Goal: Task Accomplishment & Management: Manage account settings

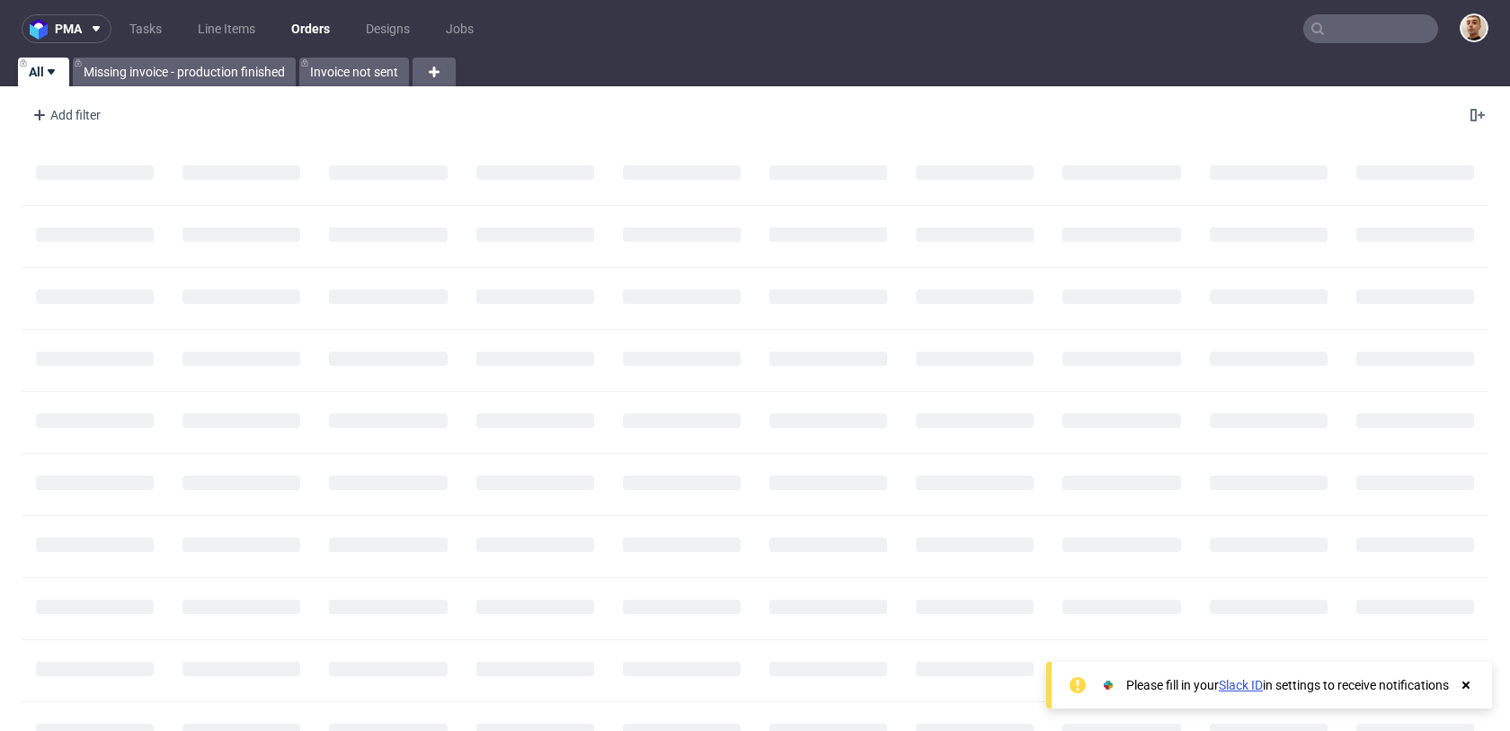
click at [1368, 37] on input "text" at bounding box center [1370, 28] width 135 height 29
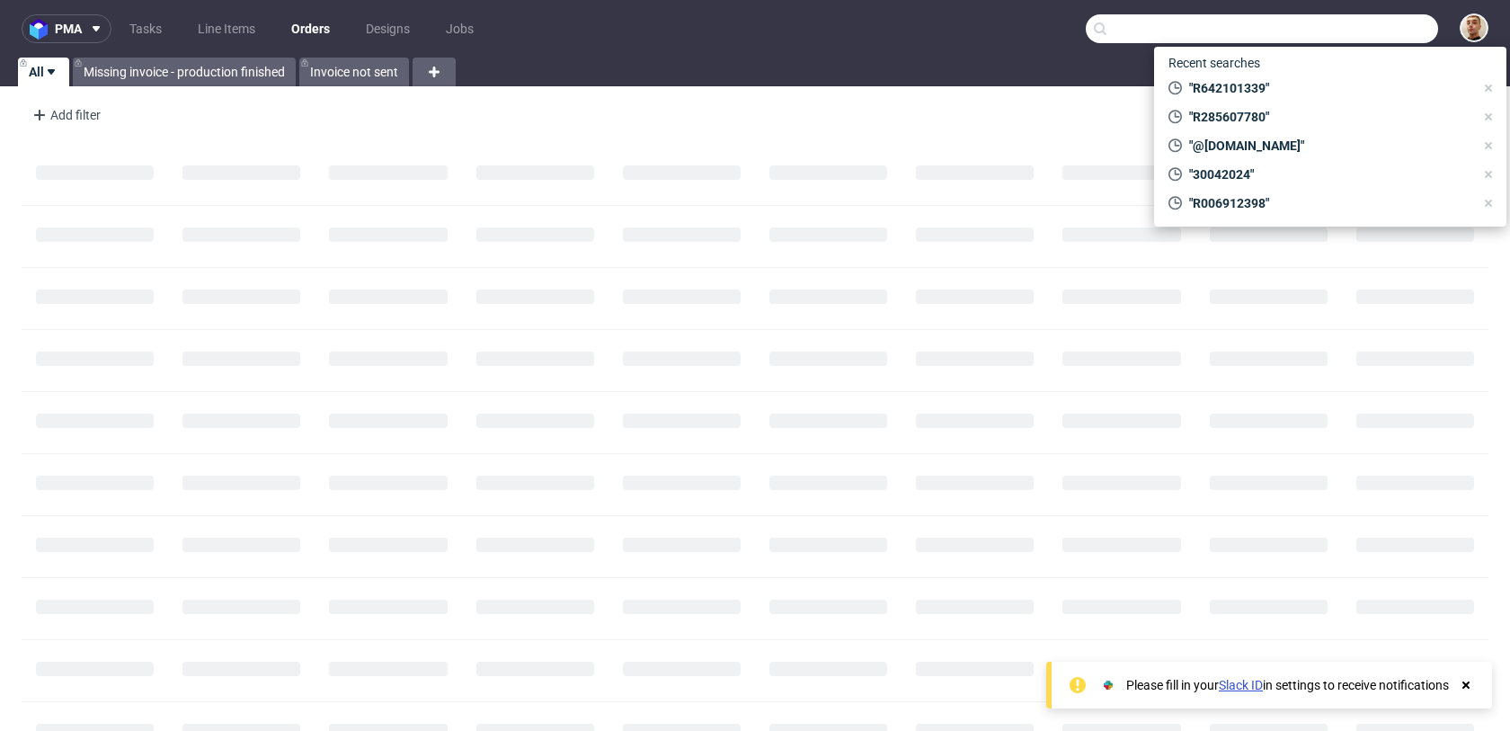
paste input "R696383407"
type input "R696383407"
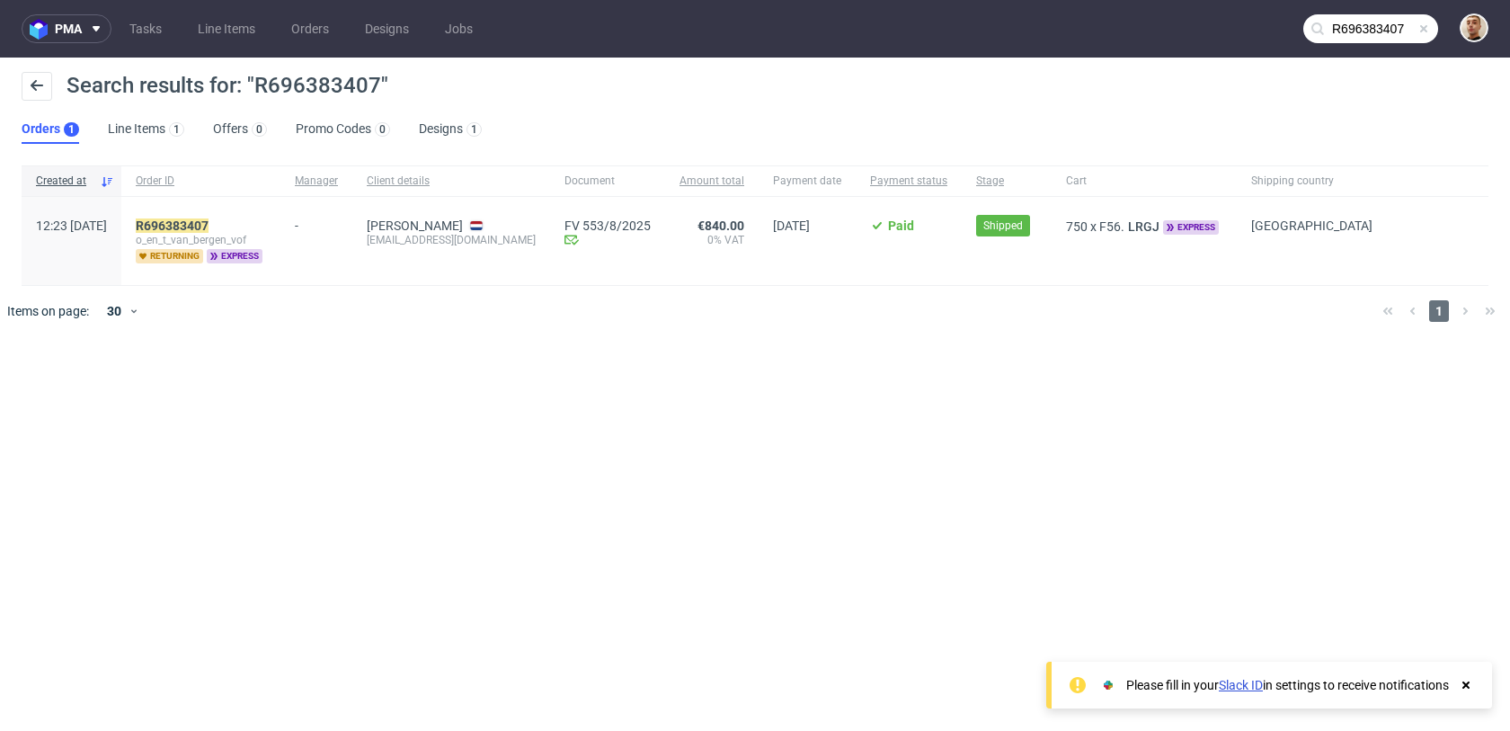
click at [244, 216] on div "R696383407 o_en_t_van_bergen_vof returning express" at bounding box center [200, 241] width 159 height 88
click at [209, 219] on mark "R696383407" at bounding box center [172, 225] width 73 height 14
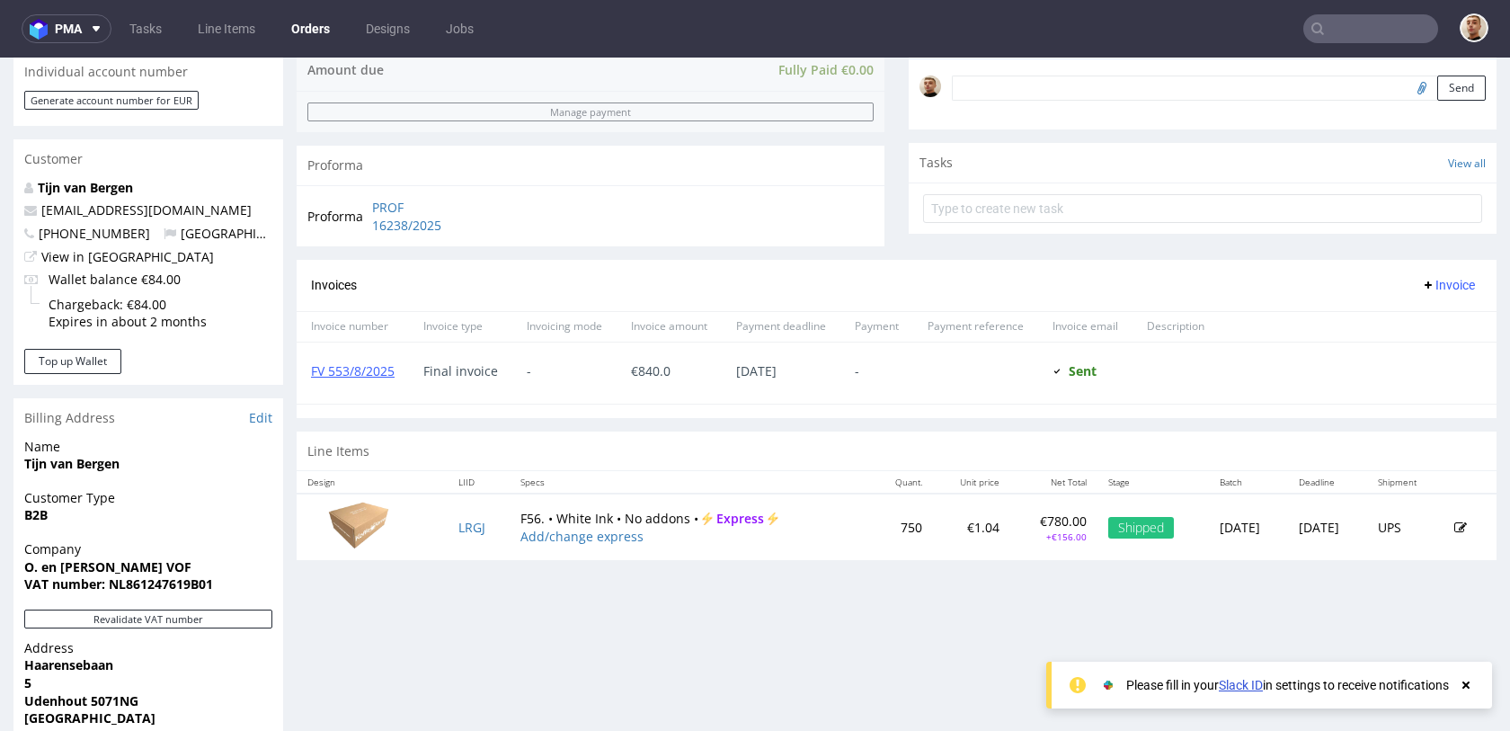
scroll to position [719, 0]
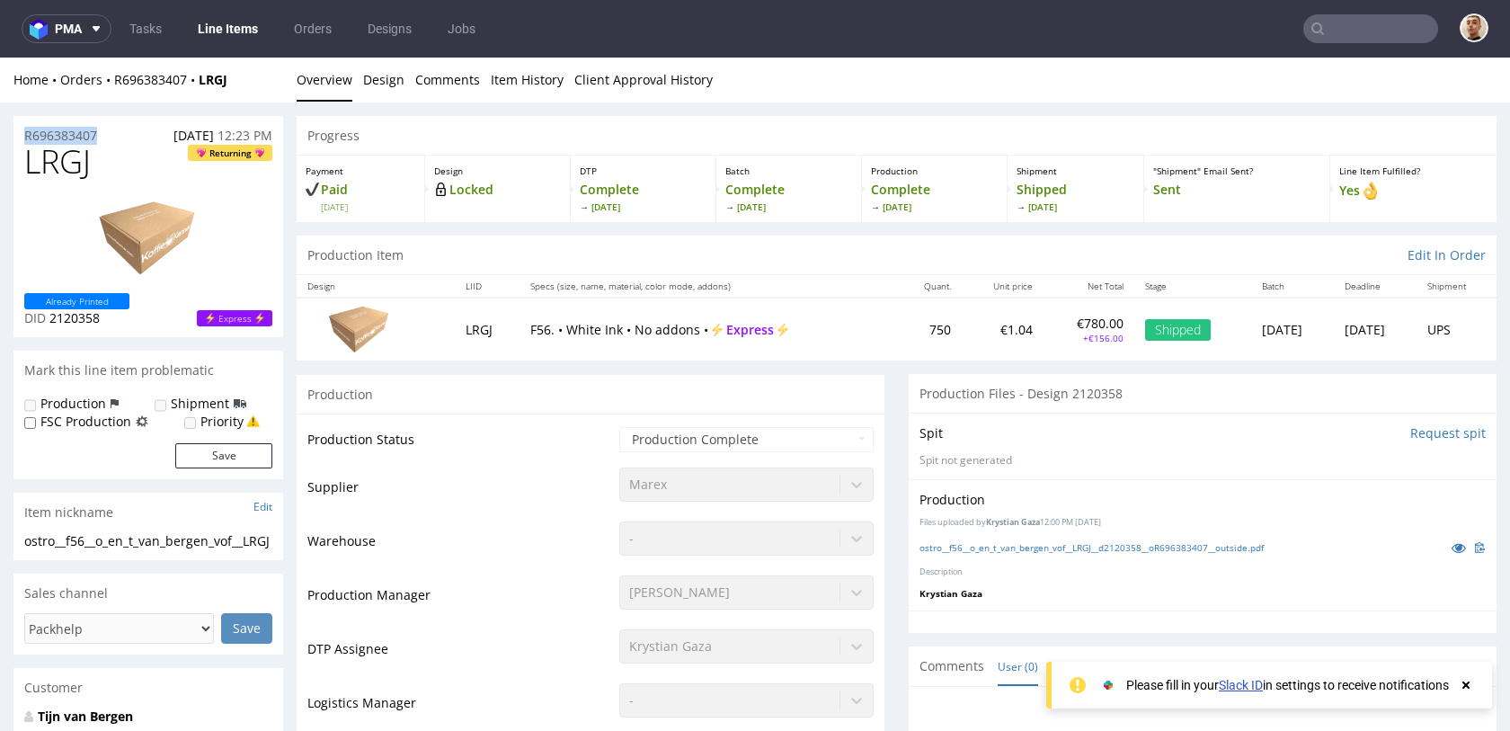
drag, startPoint x: 104, startPoint y: 130, endPoint x: 6, endPoint y: 131, distance: 98.0
copy p "R696383407"
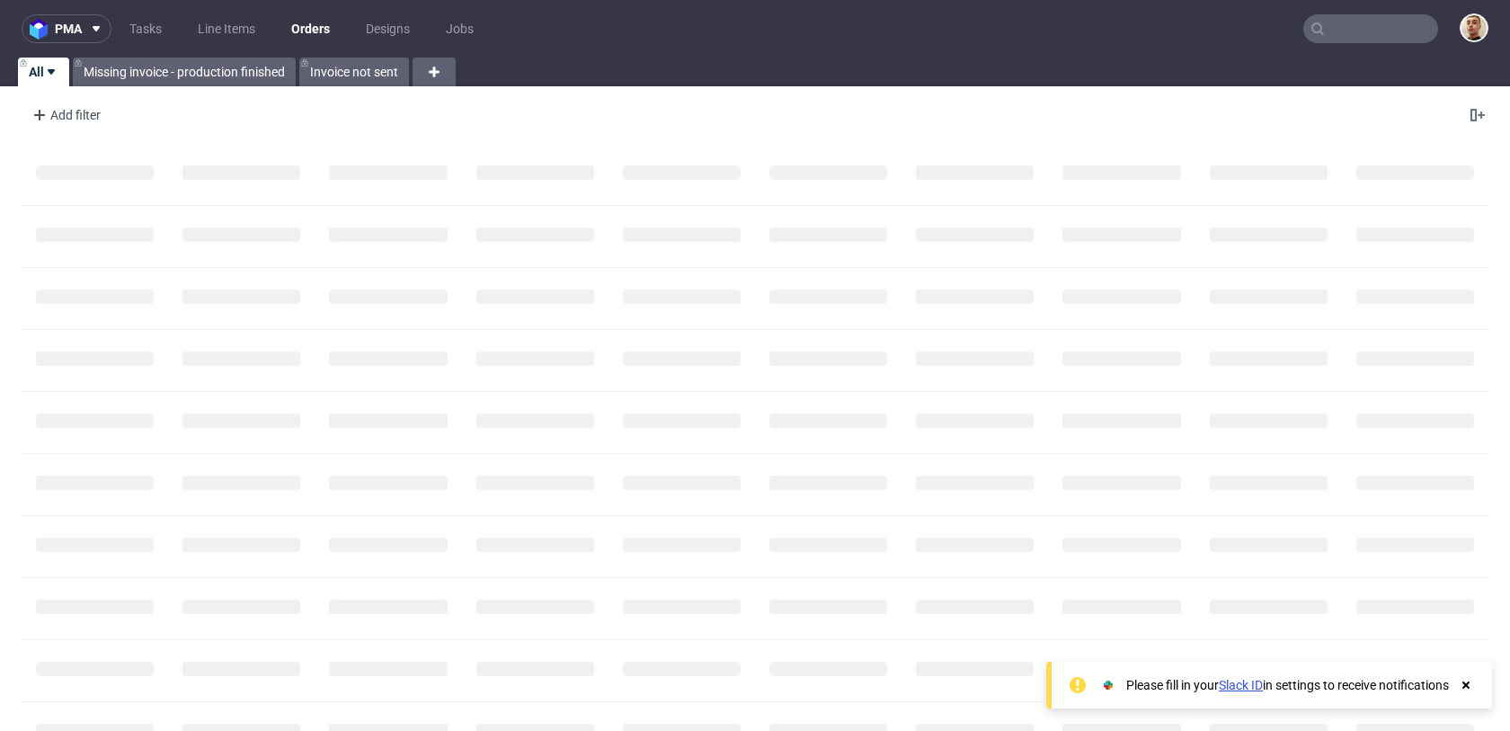
click at [1355, 31] on input "text" at bounding box center [1370, 28] width 135 height 29
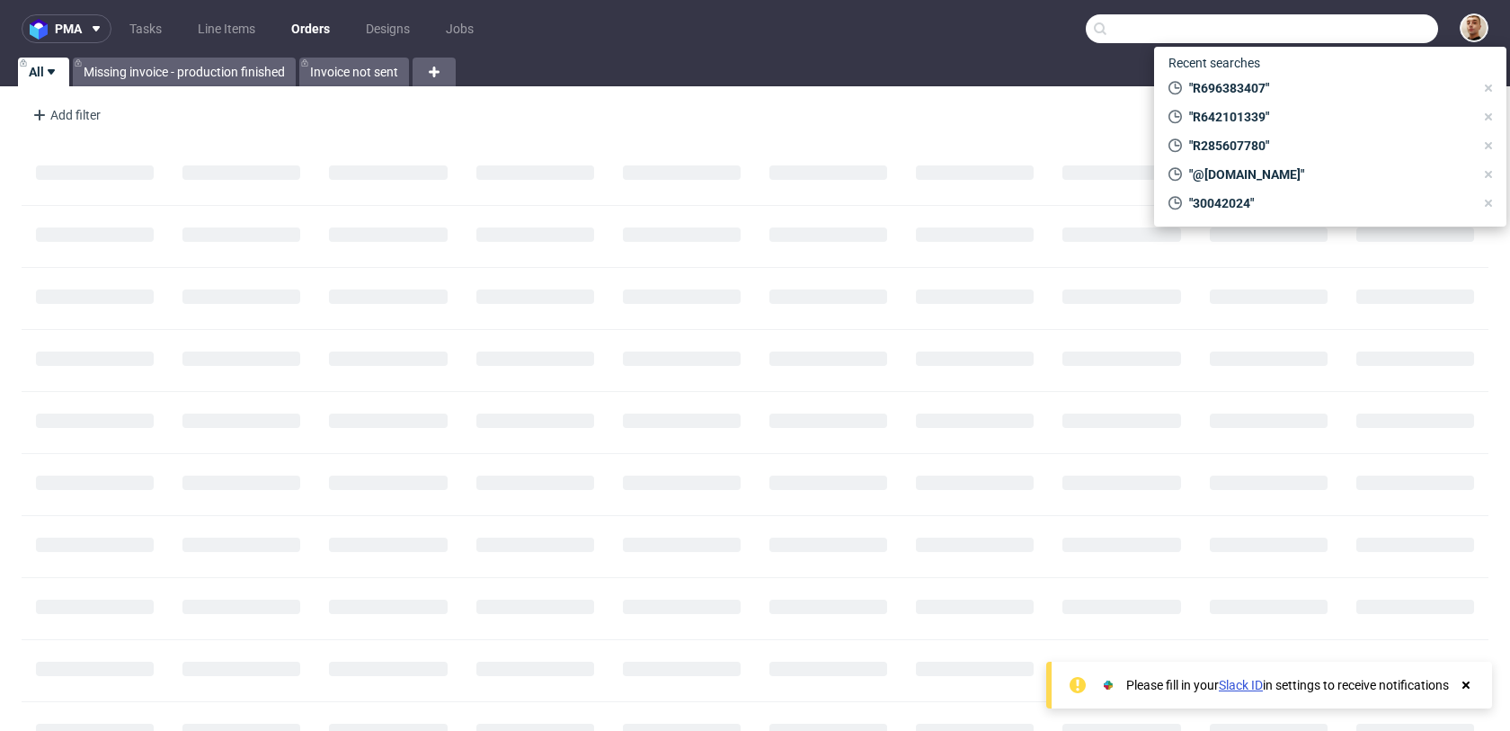
paste input "osih.iris.oi@gmail.com"
type input "osih.iris.oi@gmail.com"
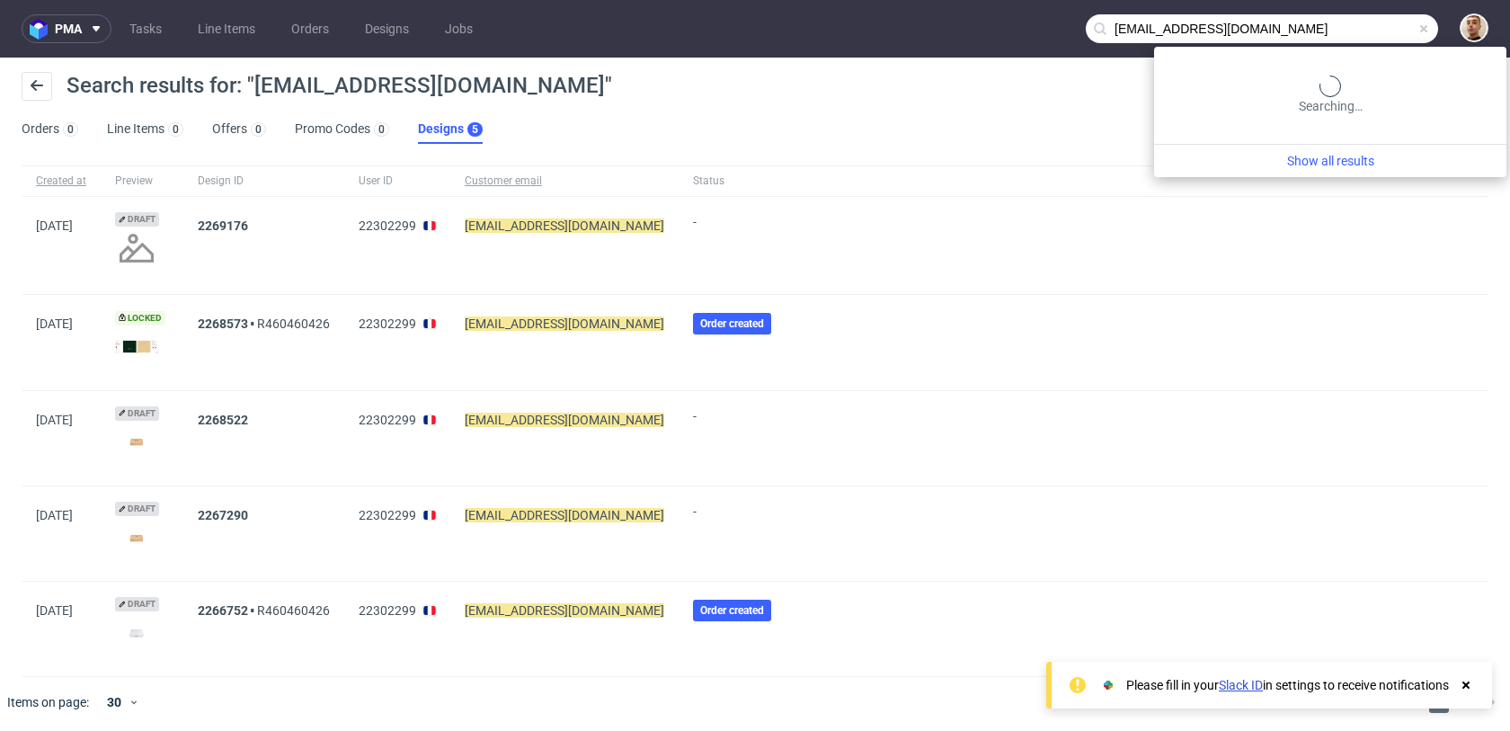
click at [1339, 37] on input "osih.iris.oi@gmail.com" at bounding box center [1262, 28] width 352 height 29
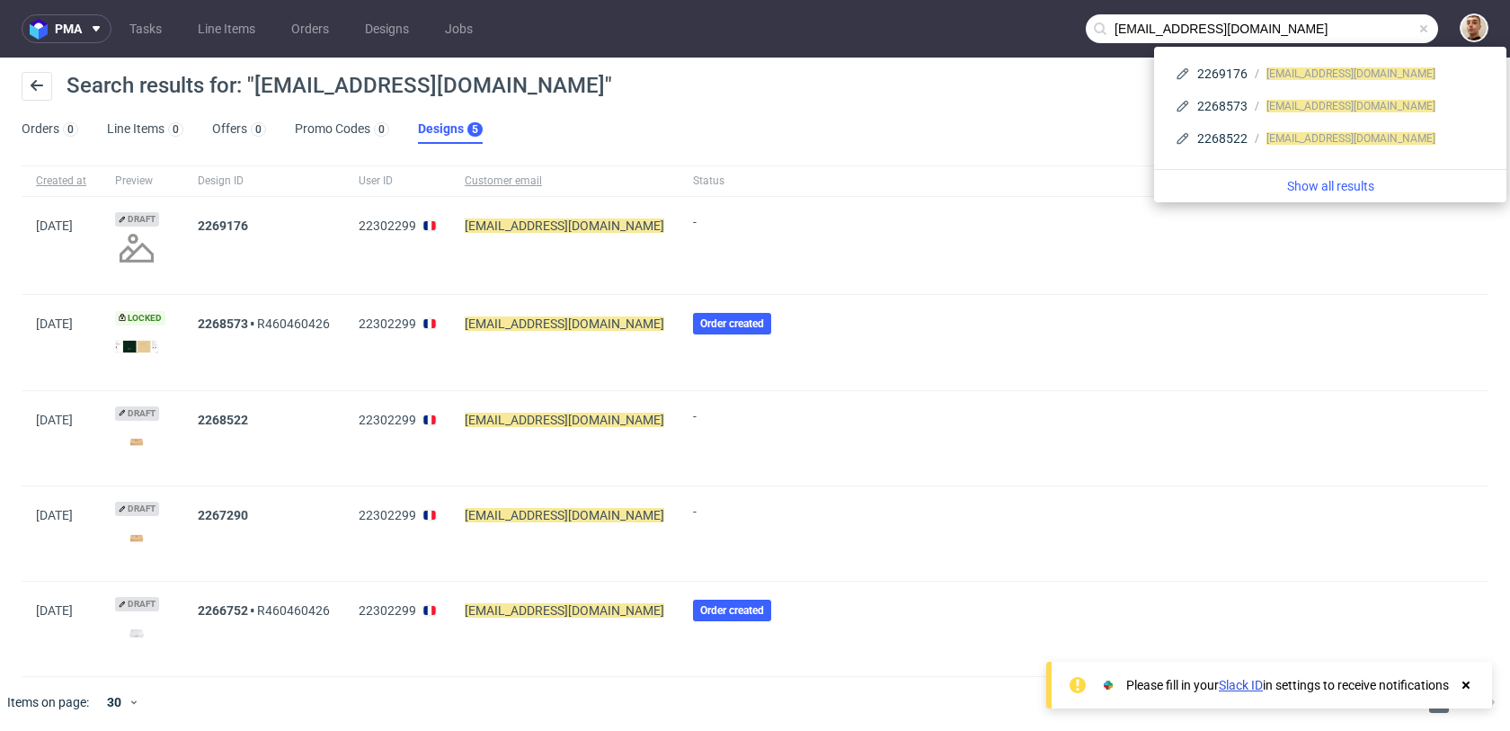
click at [1333, 28] on input "osih.iris.oi@gmail.com" at bounding box center [1262, 28] width 352 height 29
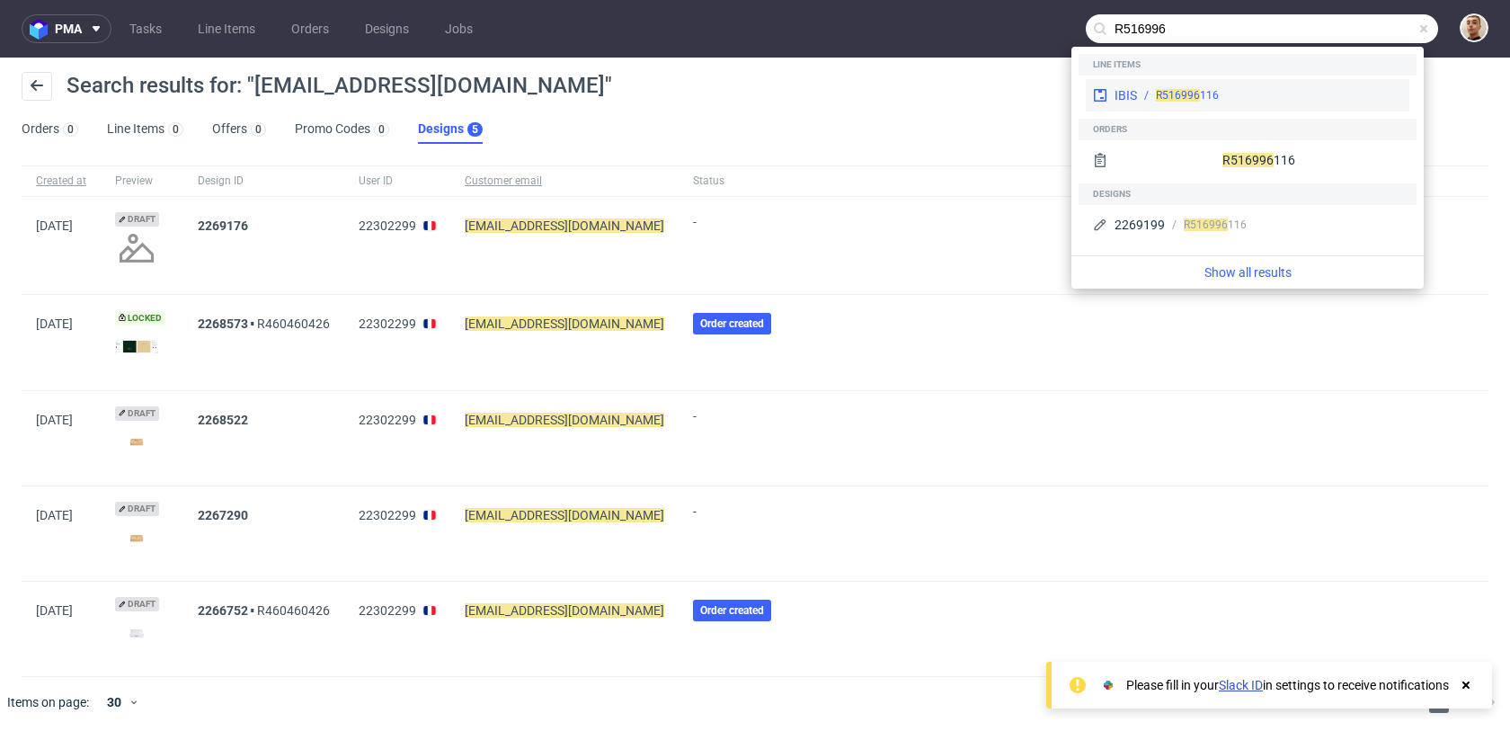
type input "R516996"
click at [1315, 90] on div "R516996 116" at bounding box center [1269, 95] width 265 height 16
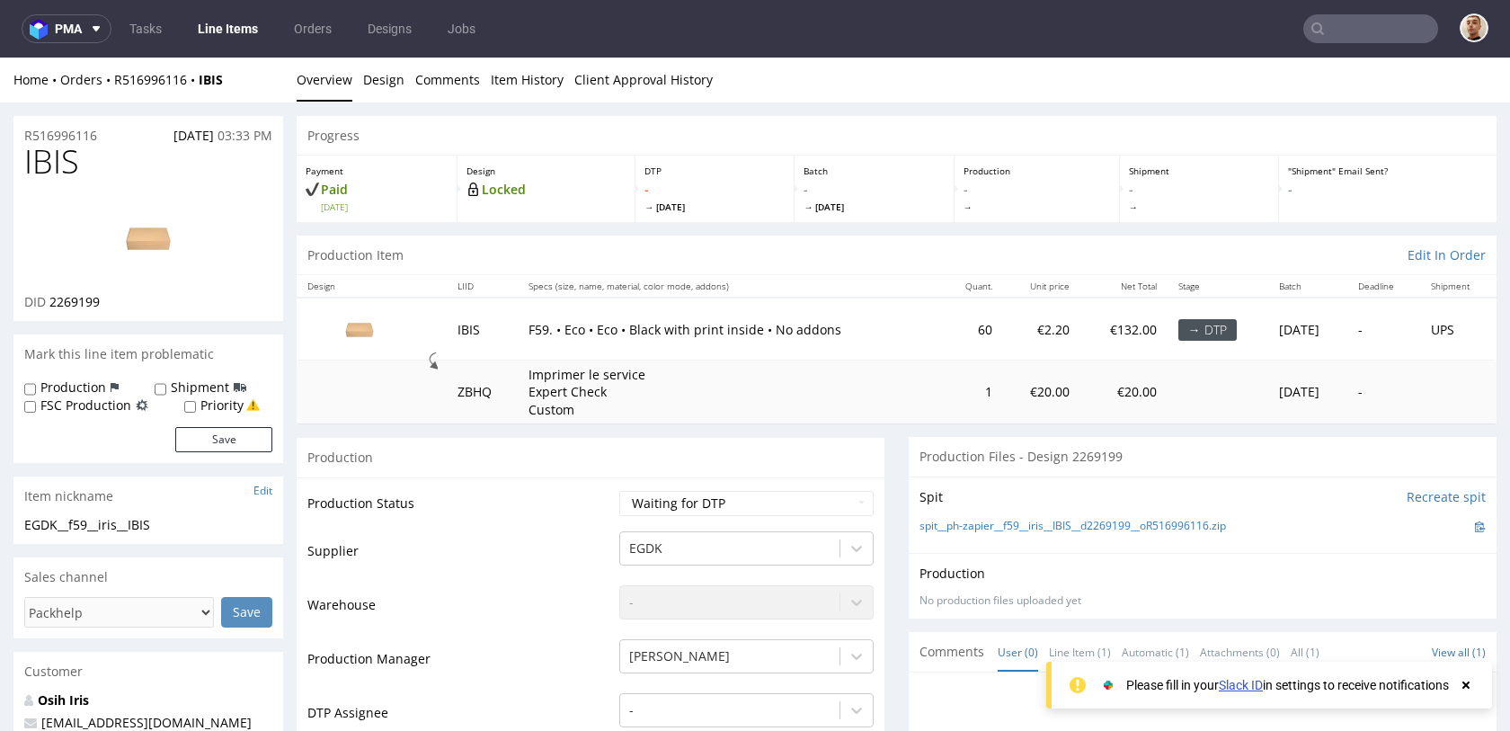
click at [163, 239] on img at bounding box center [148, 238] width 144 height 81
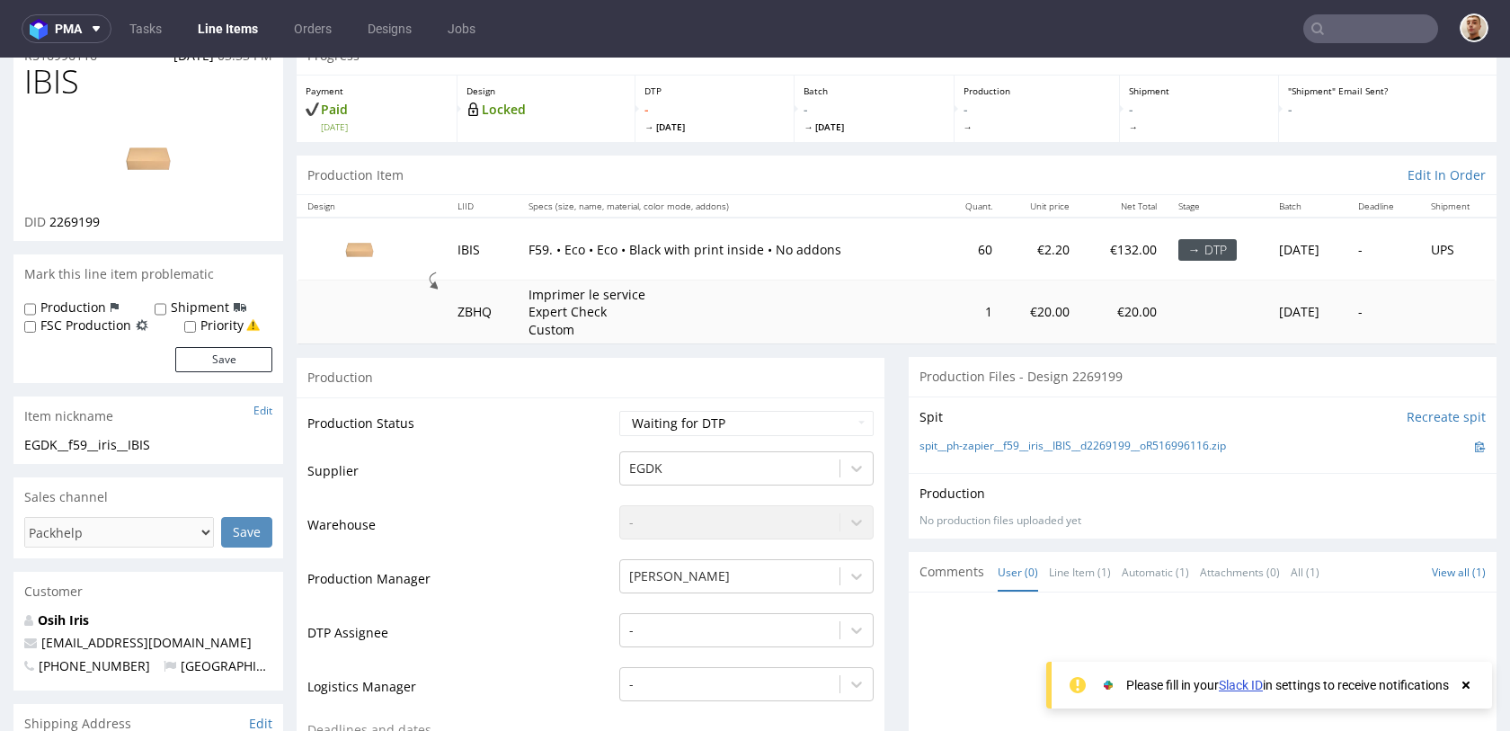
scroll to position [195, 0]
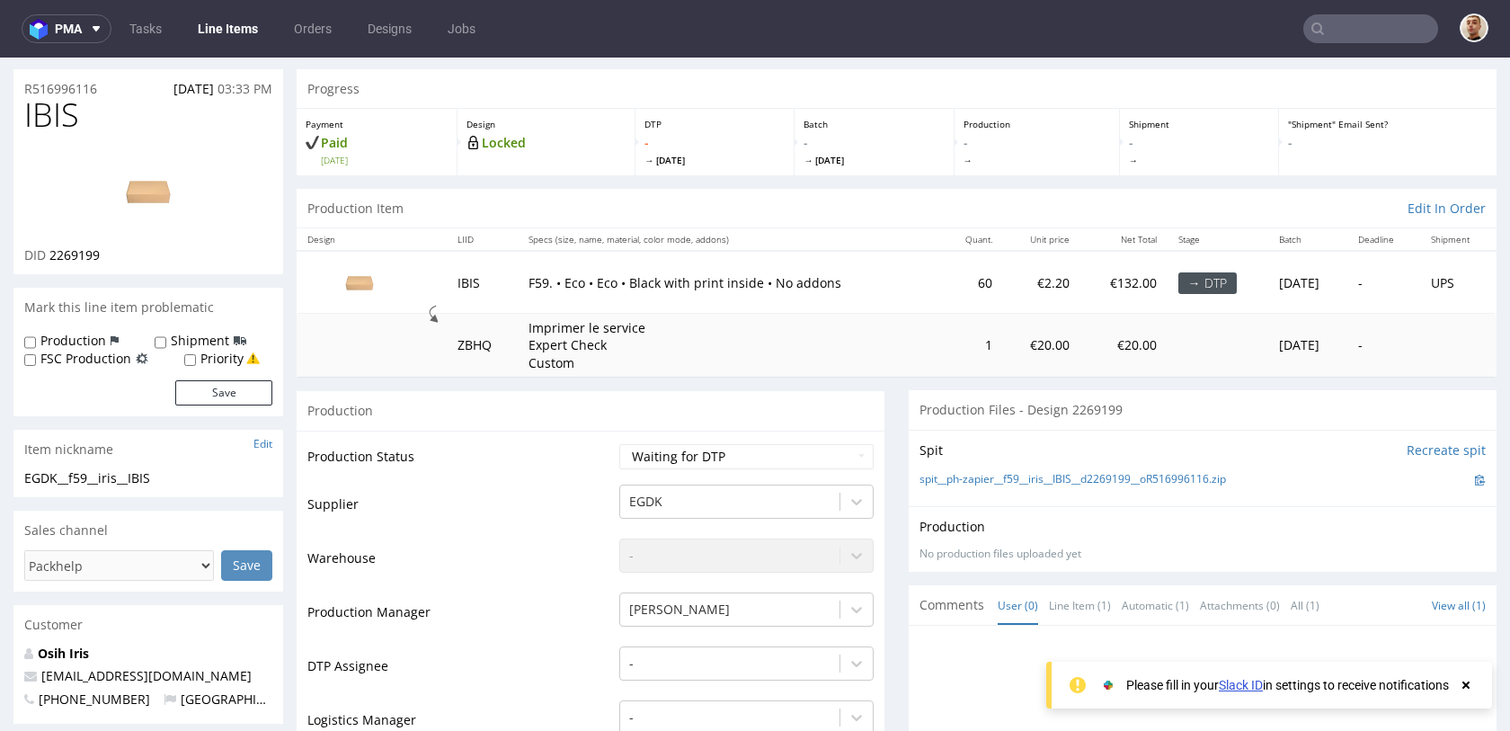
scroll to position [48, 0]
click at [875, 260] on td "F59. • Eco • Eco • Black with print inside • No addons" at bounding box center [730, 281] width 424 height 62
click at [382, 32] on link "Designs" at bounding box center [390, 28] width 66 height 29
drag, startPoint x: 103, startPoint y: 84, endPoint x: 0, endPoint y: 85, distance: 103.4
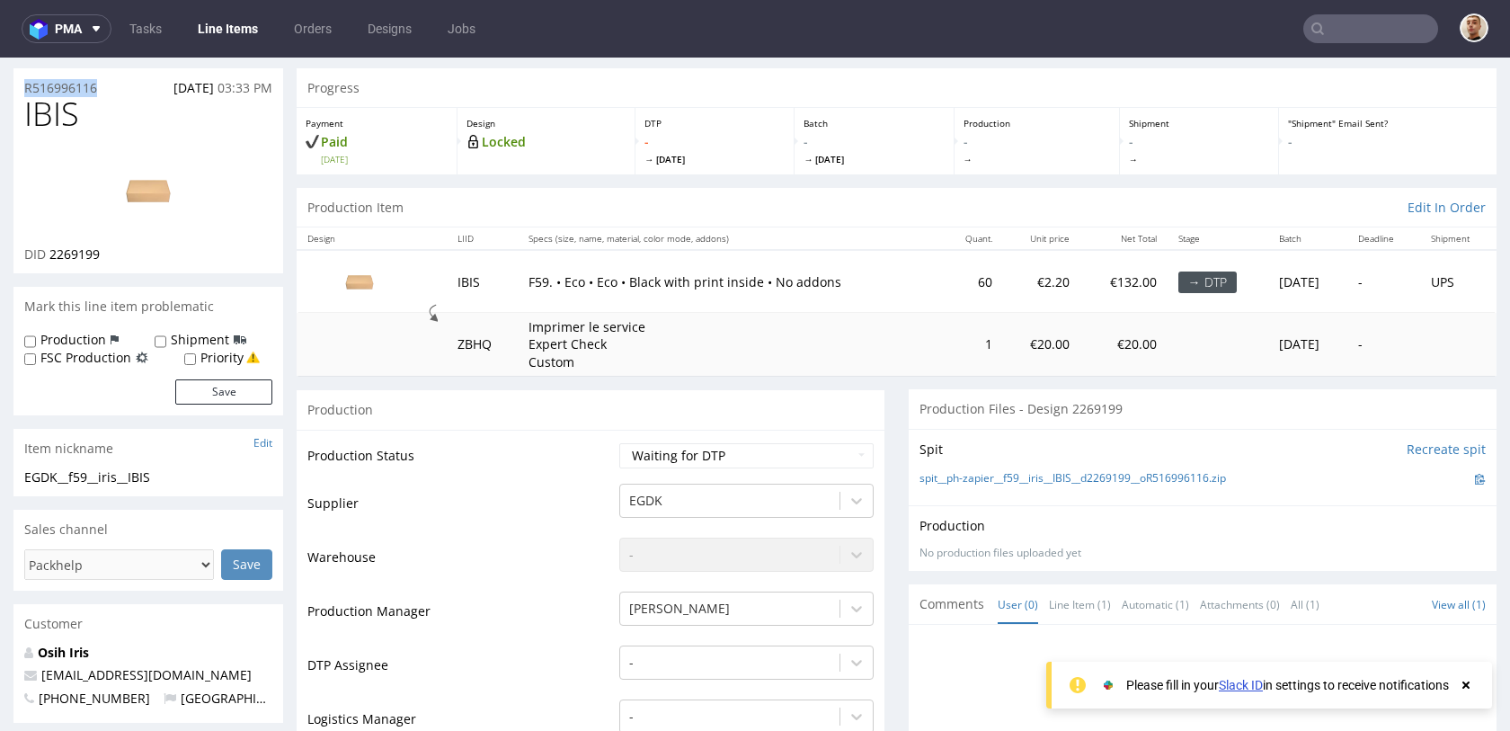
copy p "R516996116"
drag, startPoint x: 197, startPoint y: 676, endPoint x: 37, endPoint y: 676, distance: 160.0
click at [37, 676] on p "[EMAIL_ADDRESS][DOMAIN_NAME]" at bounding box center [148, 675] width 248 height 18
copy link "[EMAIL_ADDRESS][DOMAIN_NAME]"
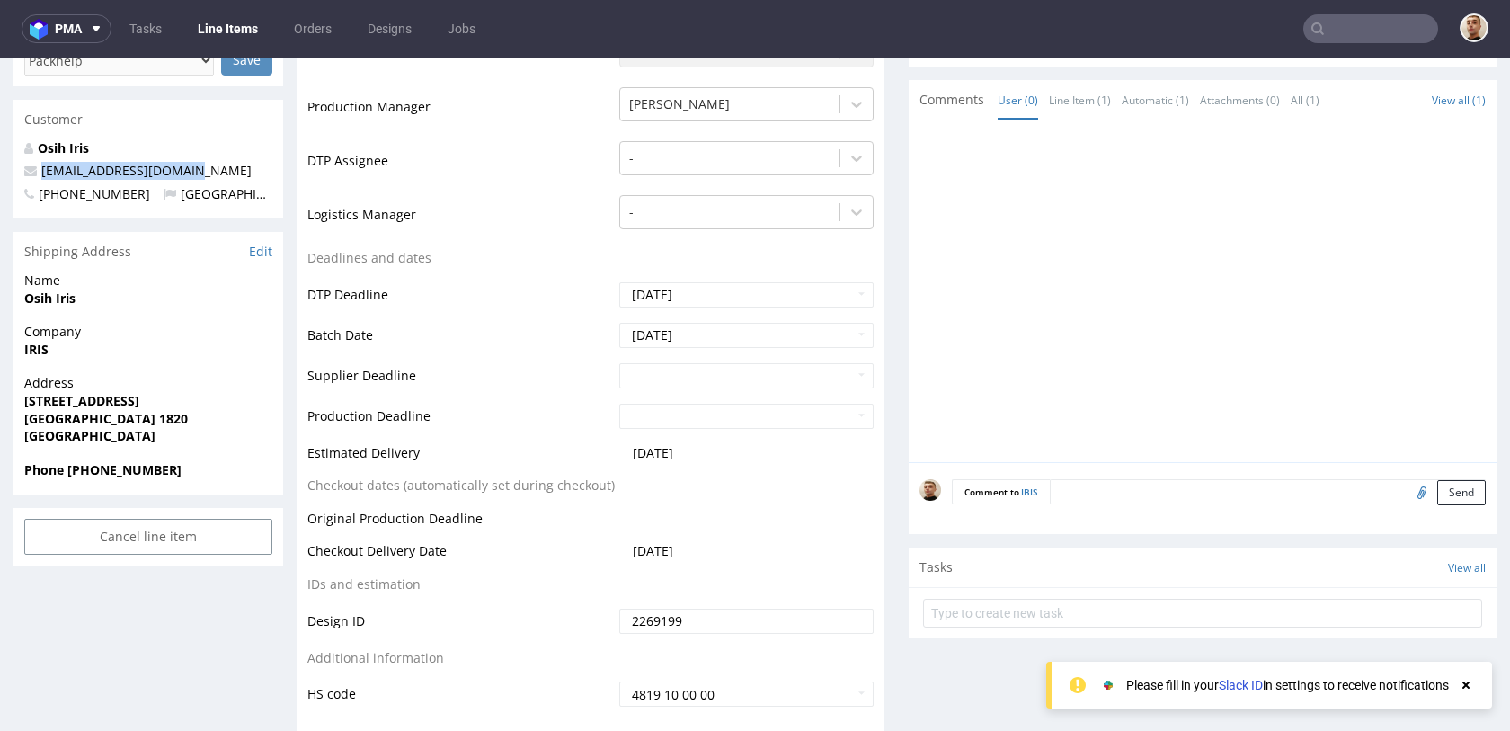
scroll to position [0, 0]
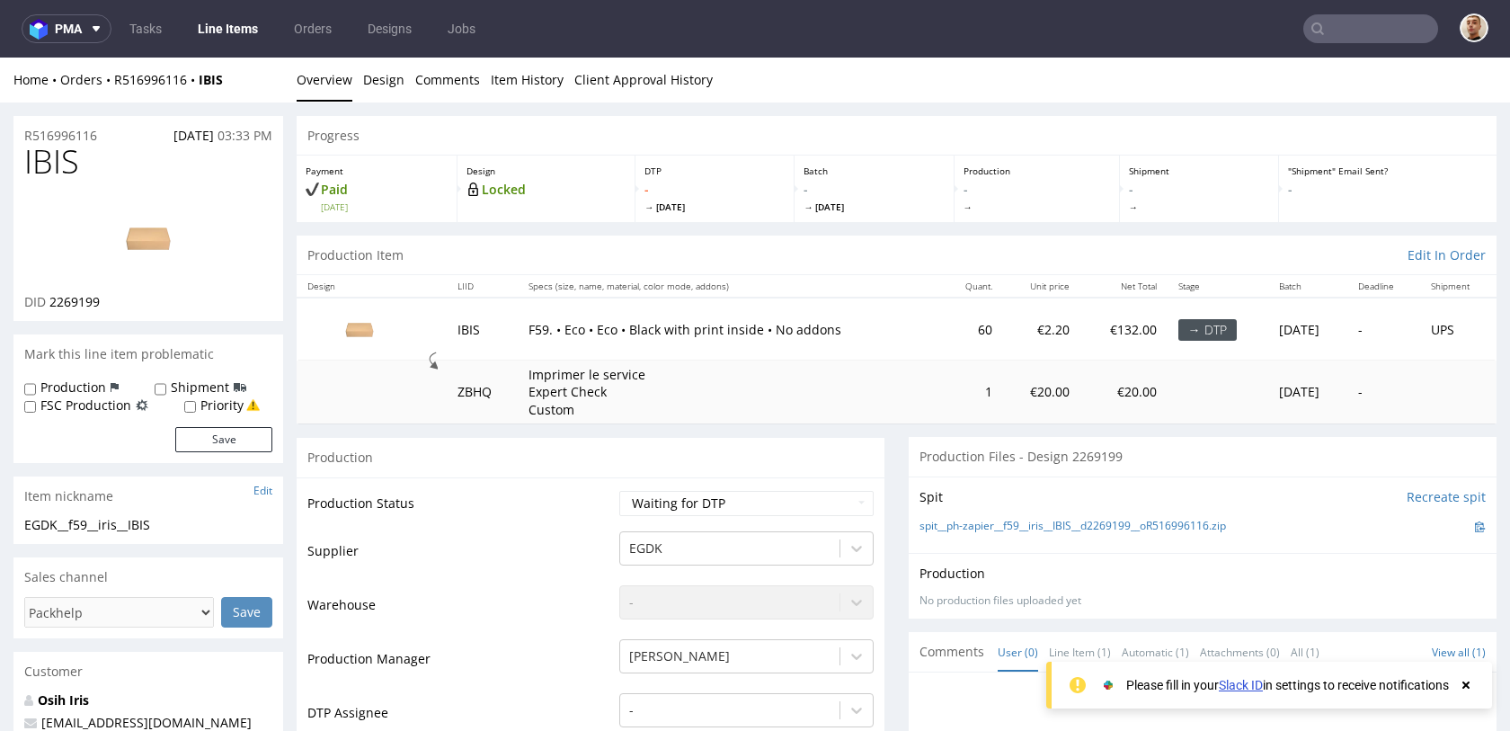
click at [148, 87] on div "Home Orders R516996116 IBIS" at bounding box center [148, 80] width 270 height 18
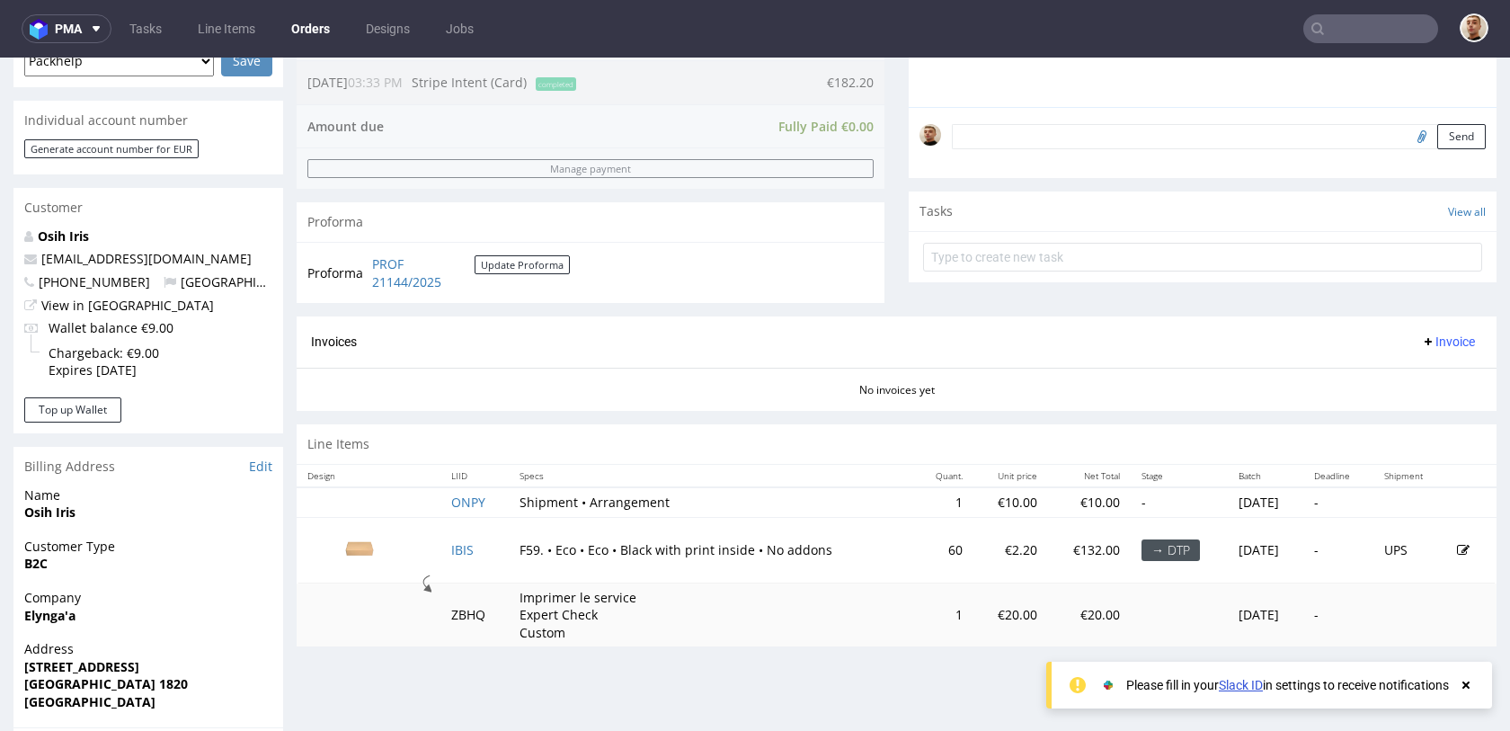
scroll to position [533, 0]
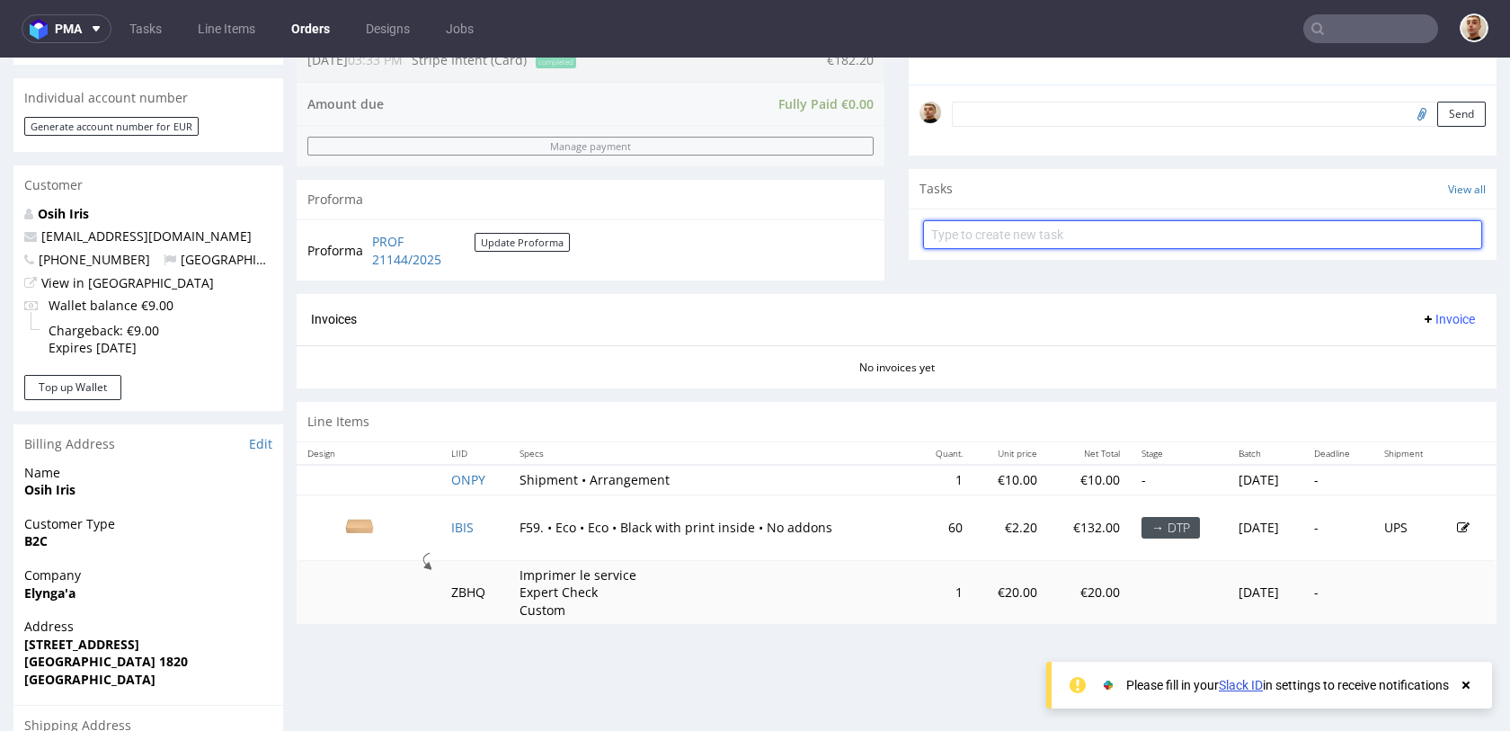
click at [999, 248] on input "text" at bounding box center [1202, 234] width 559 height 29
type input "refund"
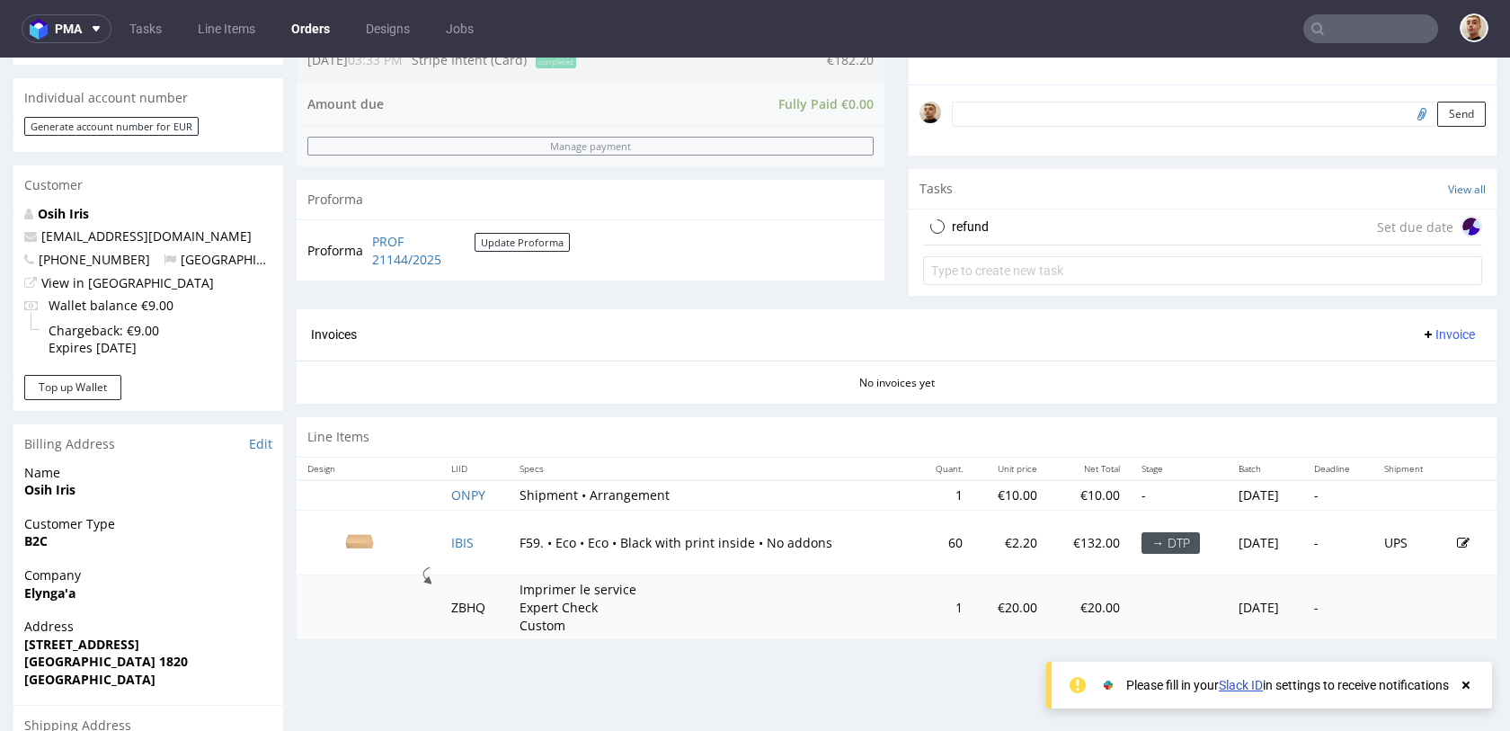
click at [1057, 228] on div "refund Set due date" at bounding box center [1202, 227] width 559 height 36
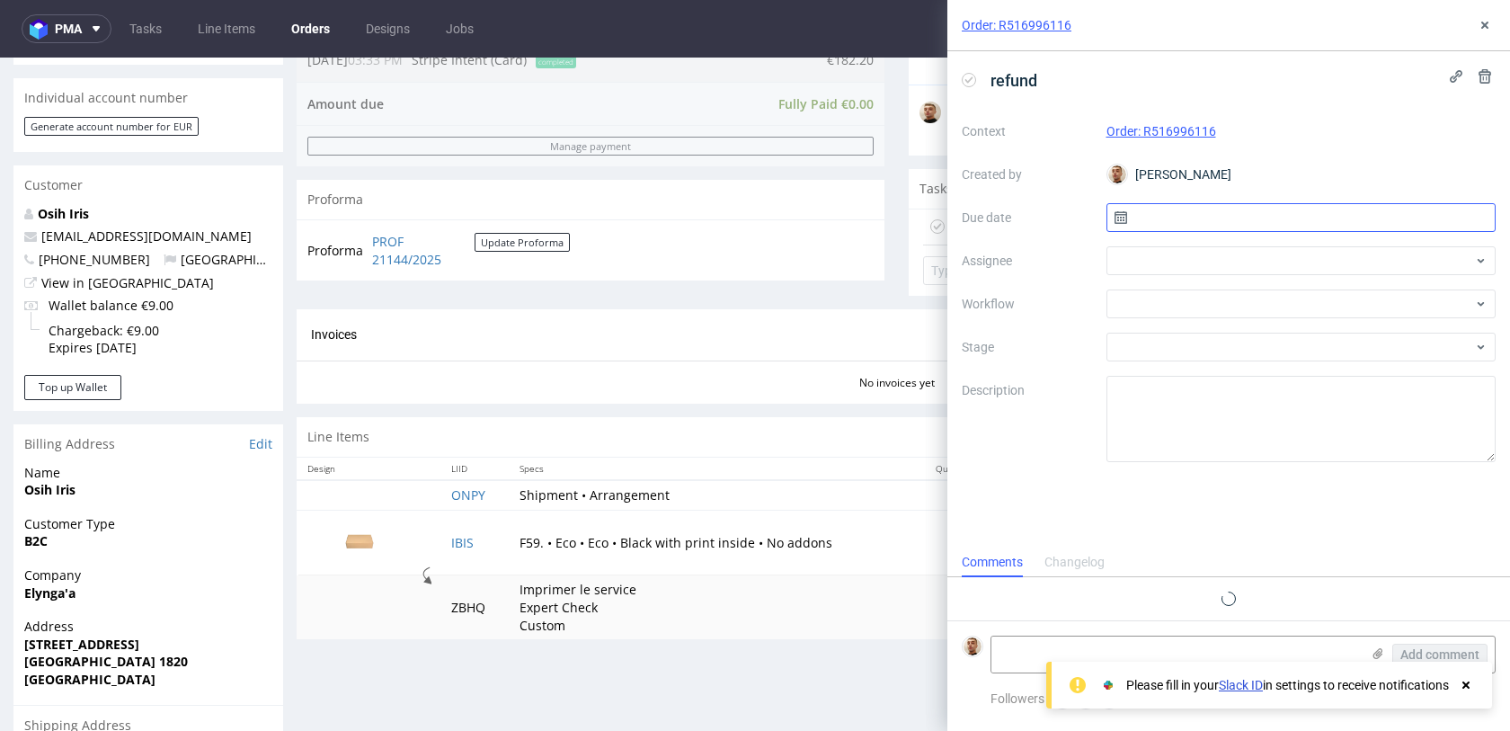
scroll to position [14, 0]
click at [1287, 218] on input "text" at bounding box center [1301, 217] width 390 height 29
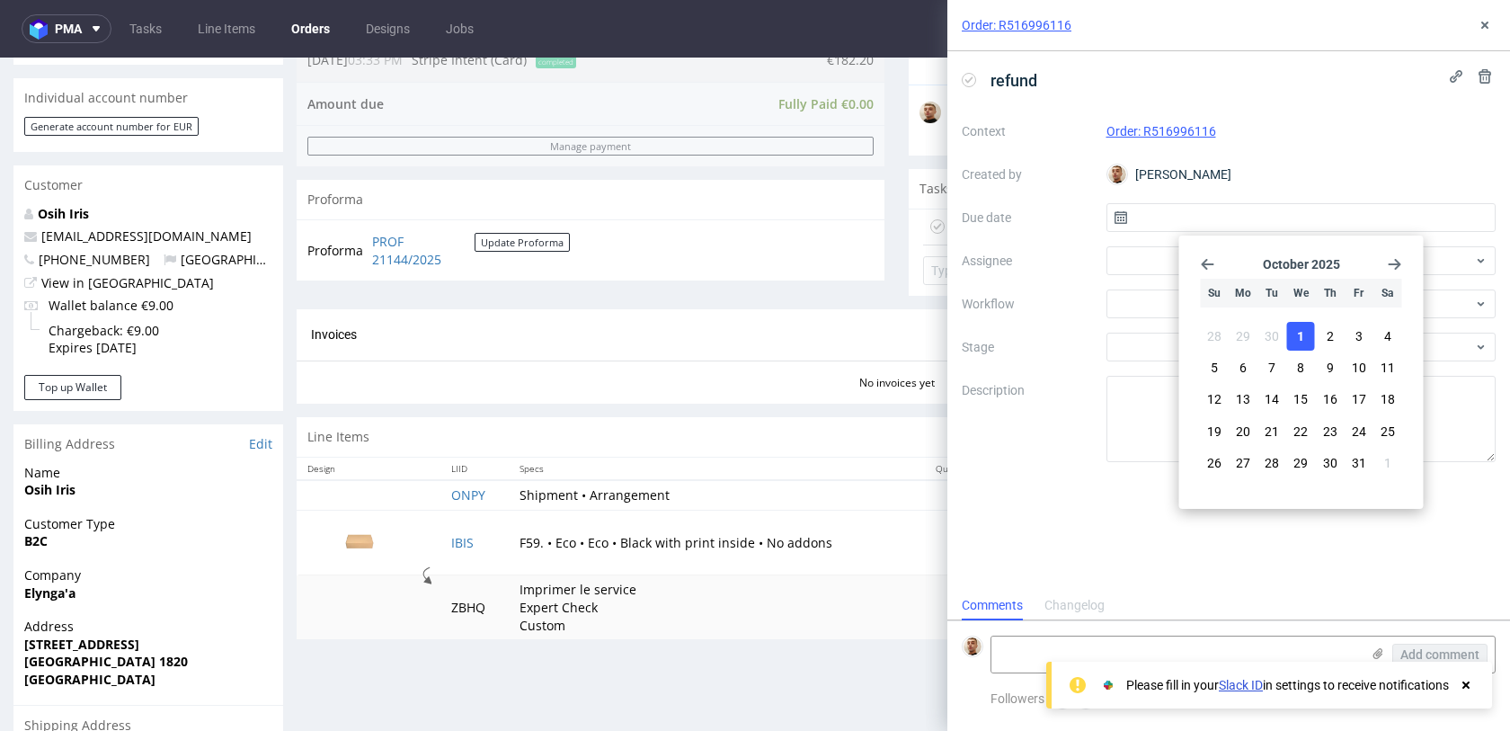
click at [1303, 335] on span "1" at bounding box center [1300, 336] width 7 height 18
type input "[DATE]"
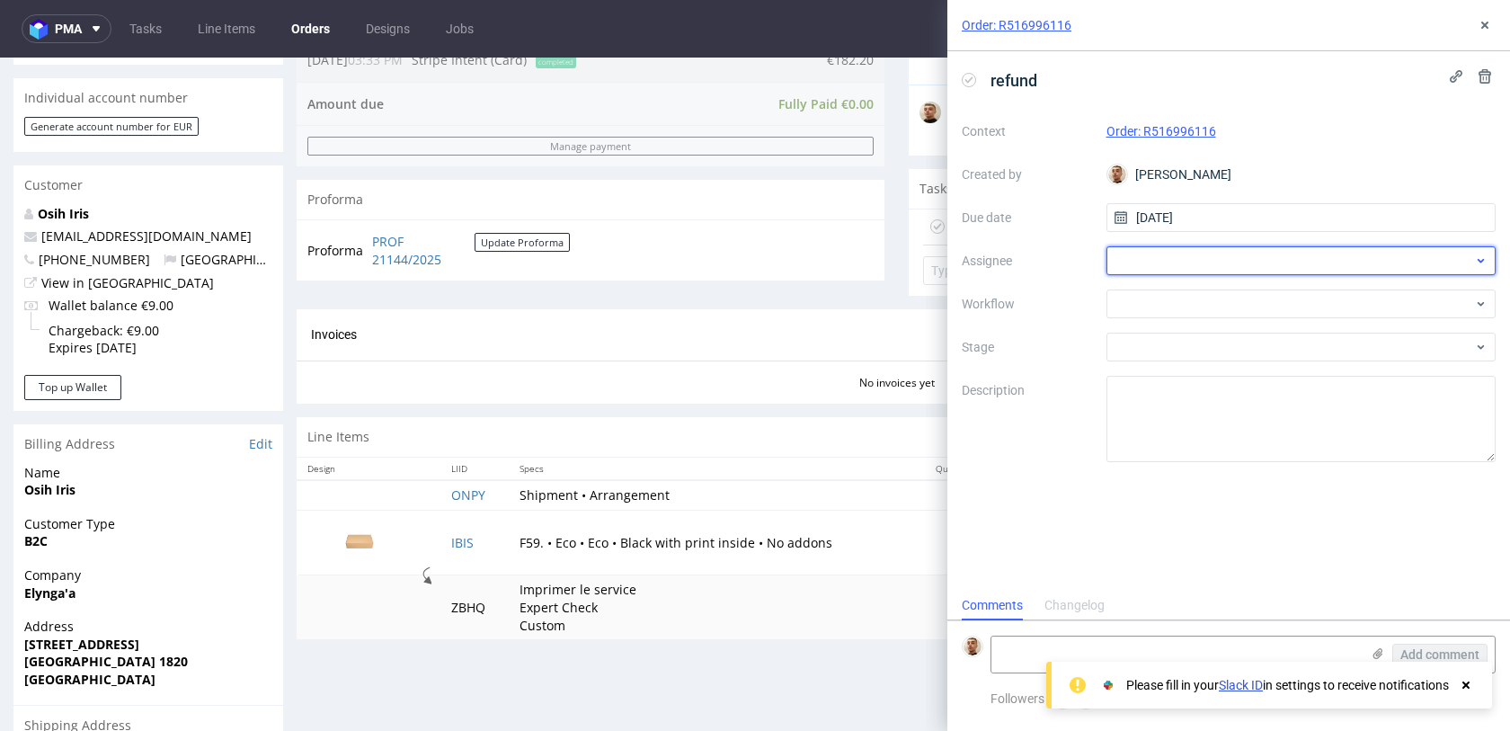
click at [1235, 264] on div at bounding box center [1301, 260] width 390 height 29
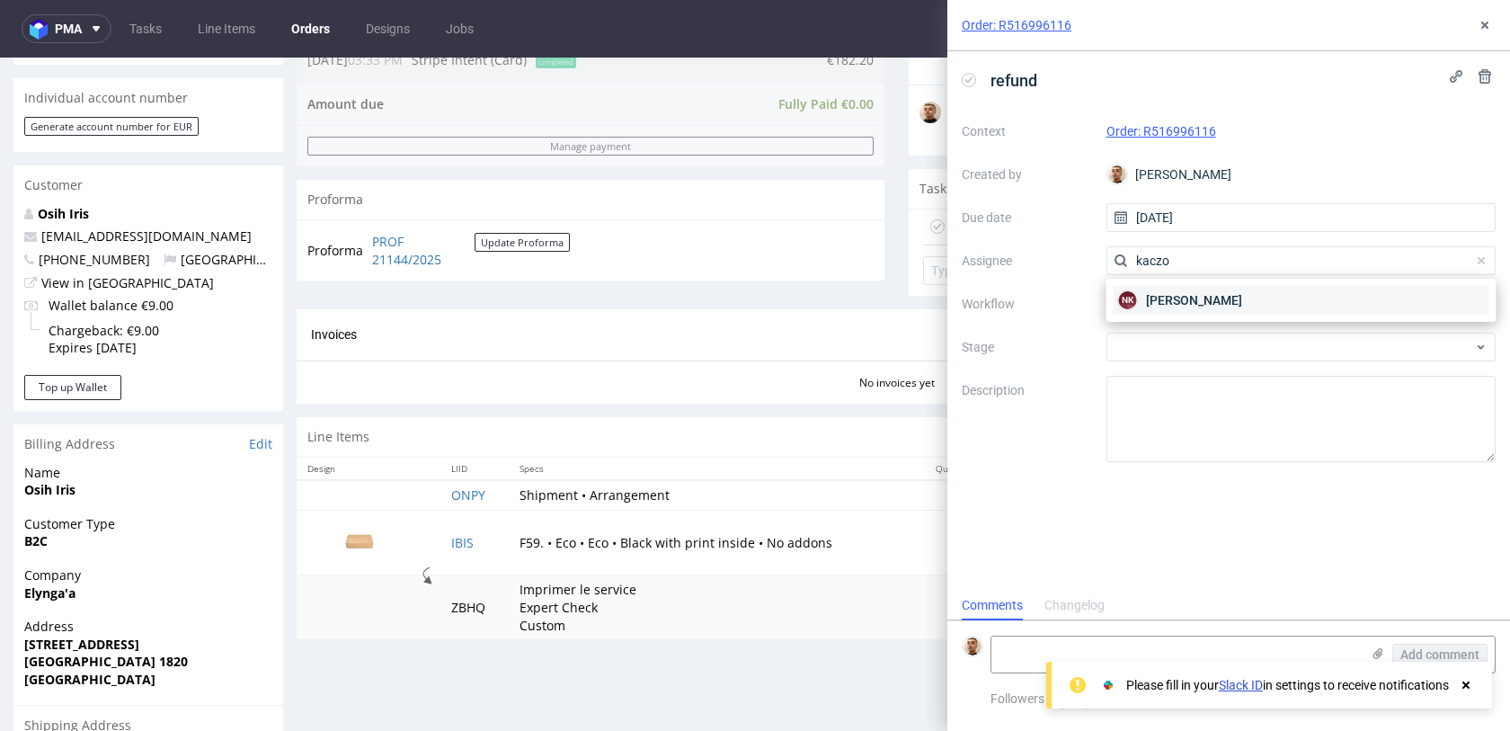
type input "kaczo"
click at [1208, 306] on span "Natalia Kaczorowska" at bounding box center [1194, 300] width 96 height 18
click at [1208, 306] on div at bounding box center [1301, 303] width 390 height 29
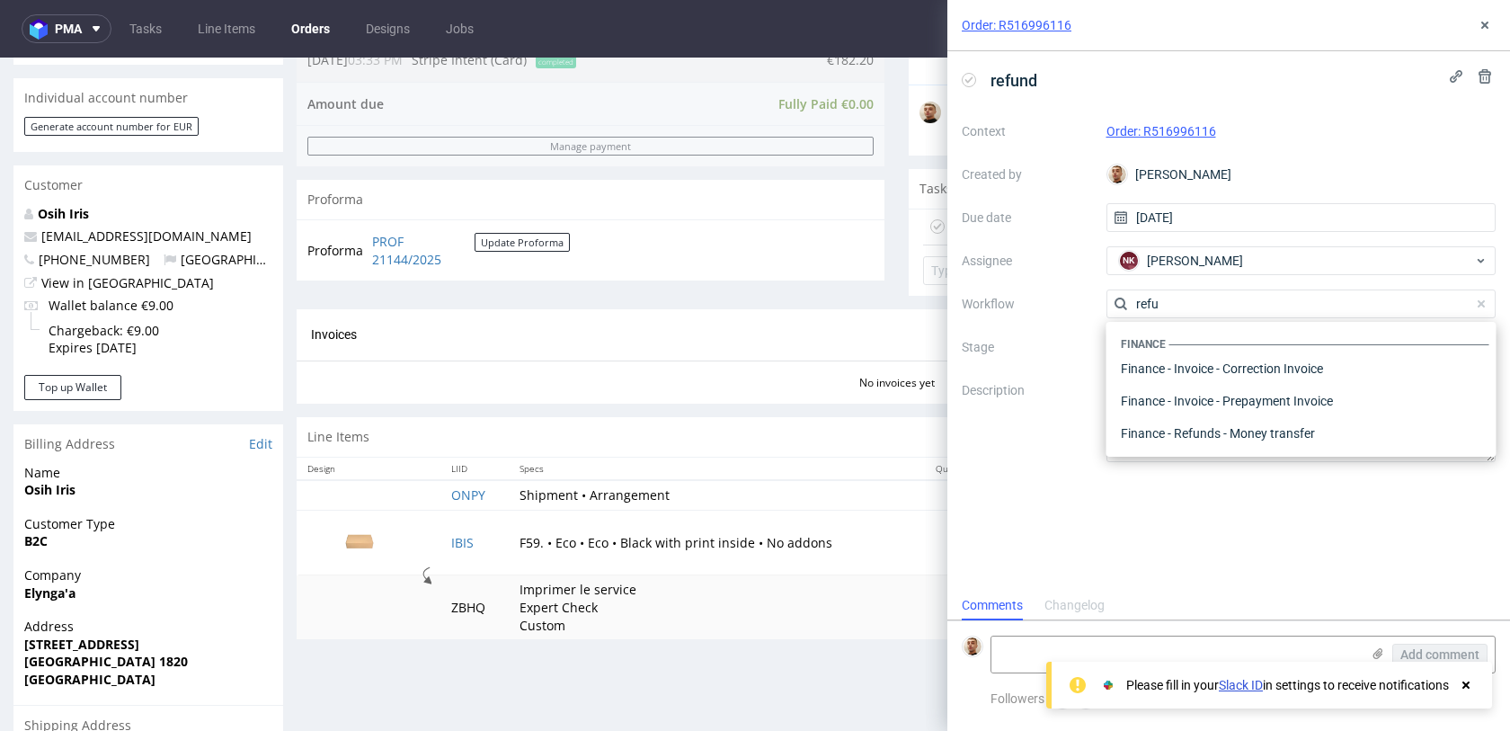
scroll to position [97, 0]
type input "refund"
click at [1227, 397] on div "Finance - Refunds - Stripe" at bounding box center [1302, 401] width 376 height 32
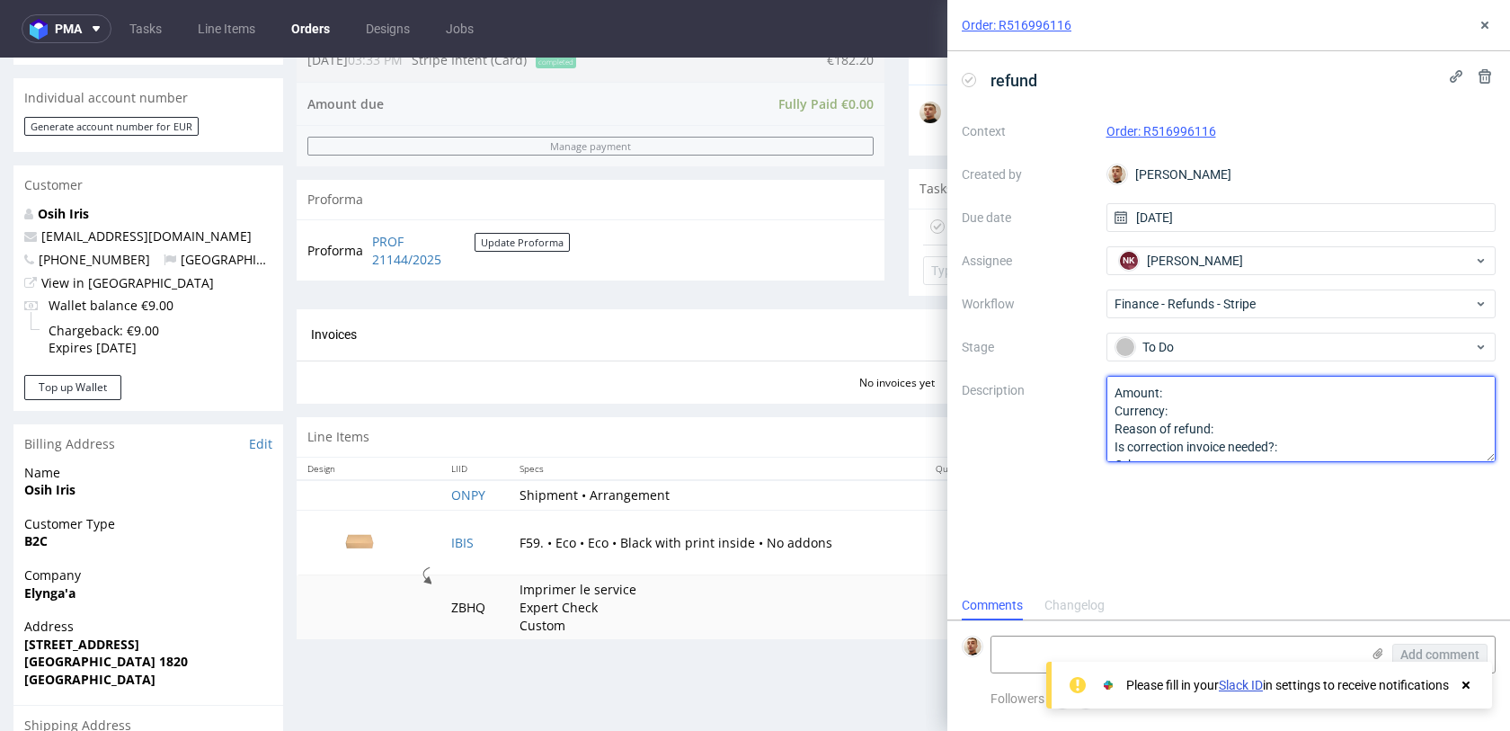
click at [1219, 395] on textarea "Amount: Currency: Reason of refund: Is correction invoice needed?: Other:" at bounding box center [1301, 419] width 390 height 86
click at [1236, 422] on textarea "Amount: Currency: Reason of refund: Is correction invoice needed?: Other:" at bounding box center [1301, 419] width 390 height 86
click at [1259, 427] on textarea "Amount: full ref Currency: Reason of refund: Is correction invoice needed?: Oth…" at bounding box center [1301, 419] width 390 height 86
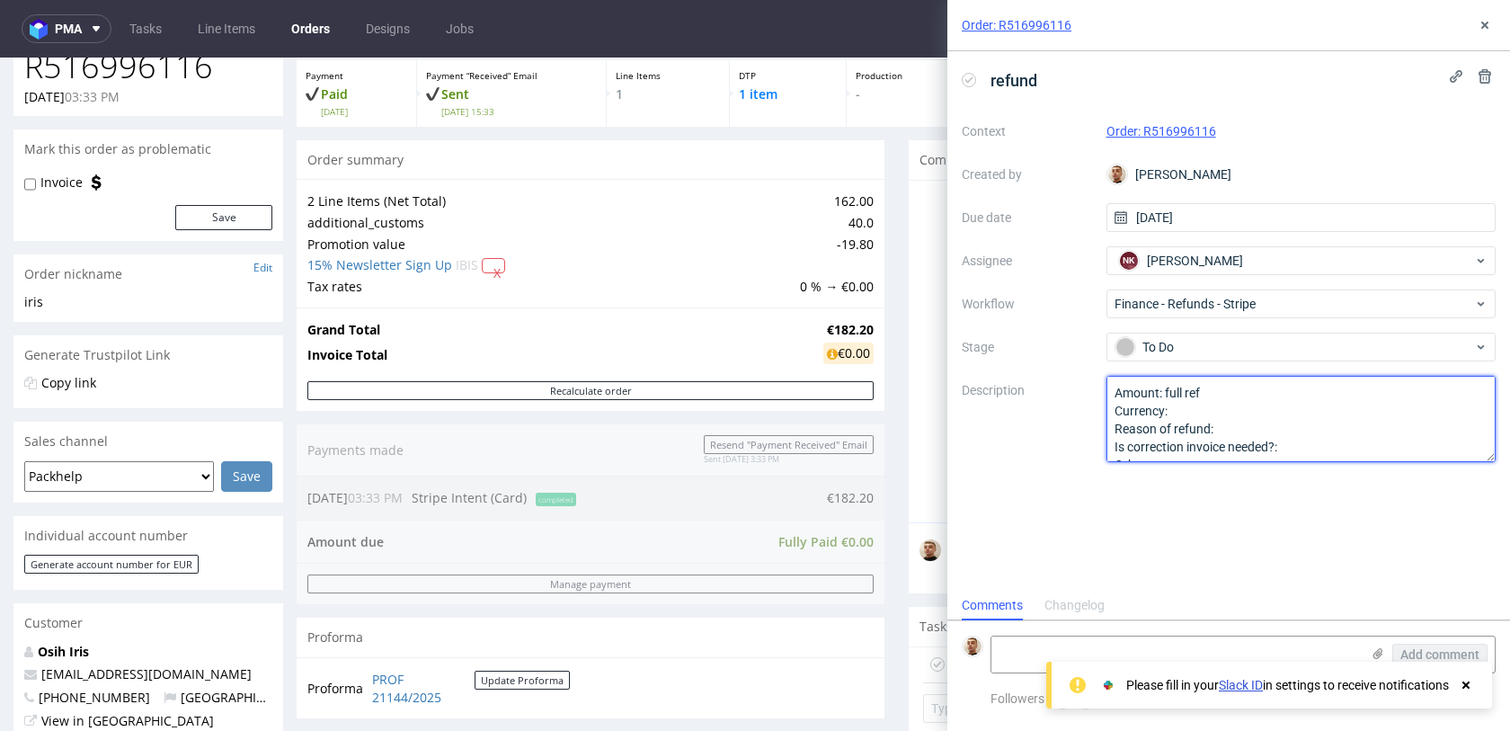
scroll to position [0, 0]
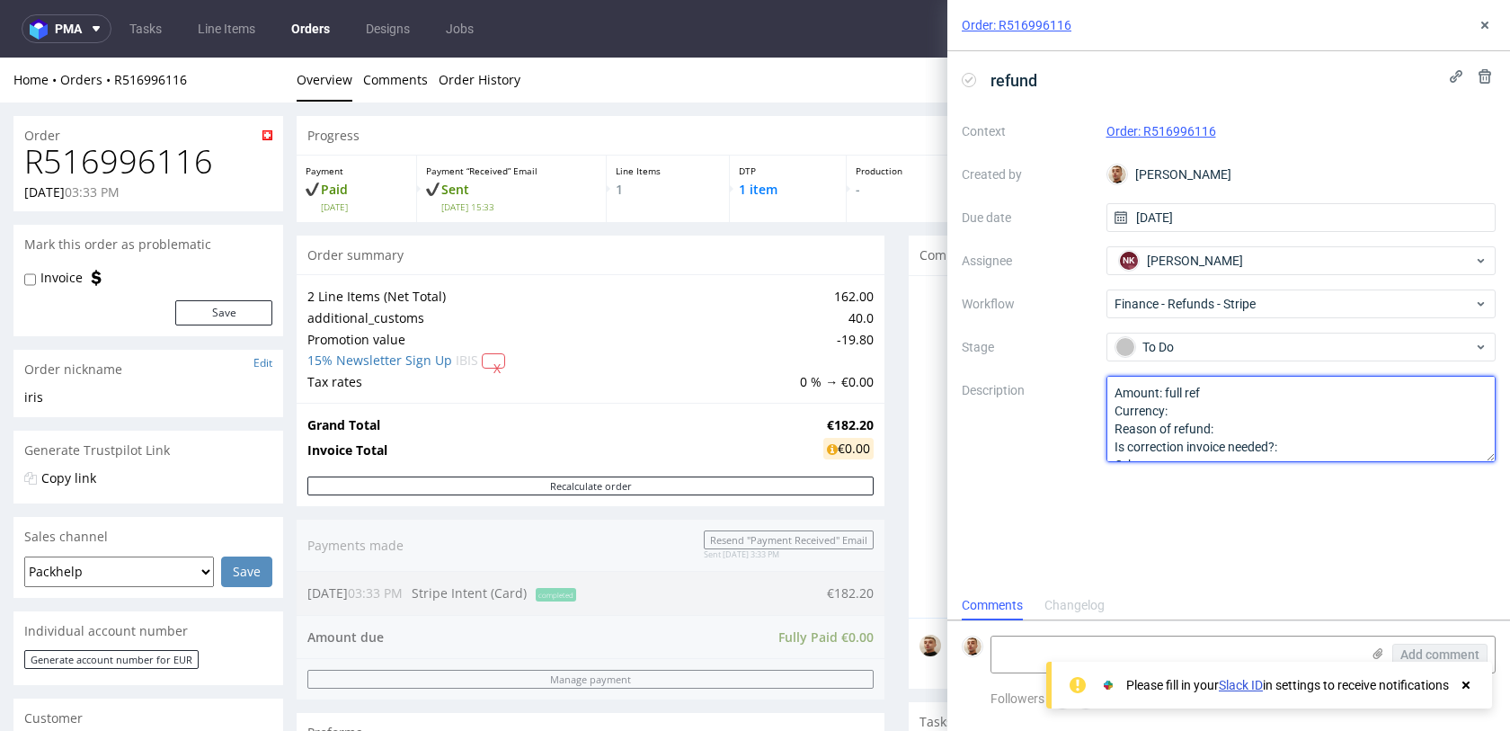
click at [1244, 422] on textarea "Amount: full ref Currency: Reason of refund: Is correction invoice needed?: Oth…" at bounding box center [1301, 419] width 390 height 86
type textarea "Amount: full ref Currency: Reason of refund: order cancelled Is correction invo…"
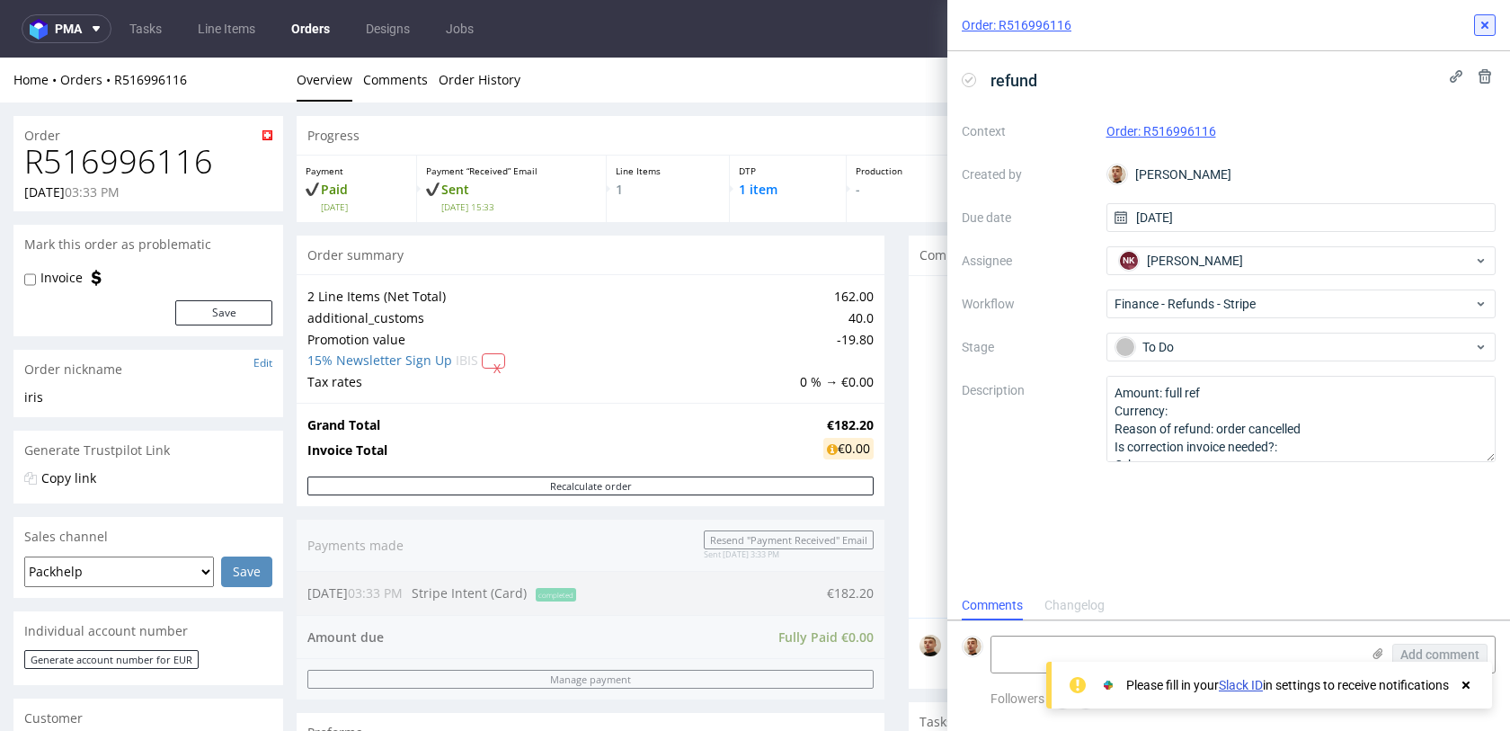
click at [1478, 27] on icon at bounding box center [1485, 25] width 14 height 14
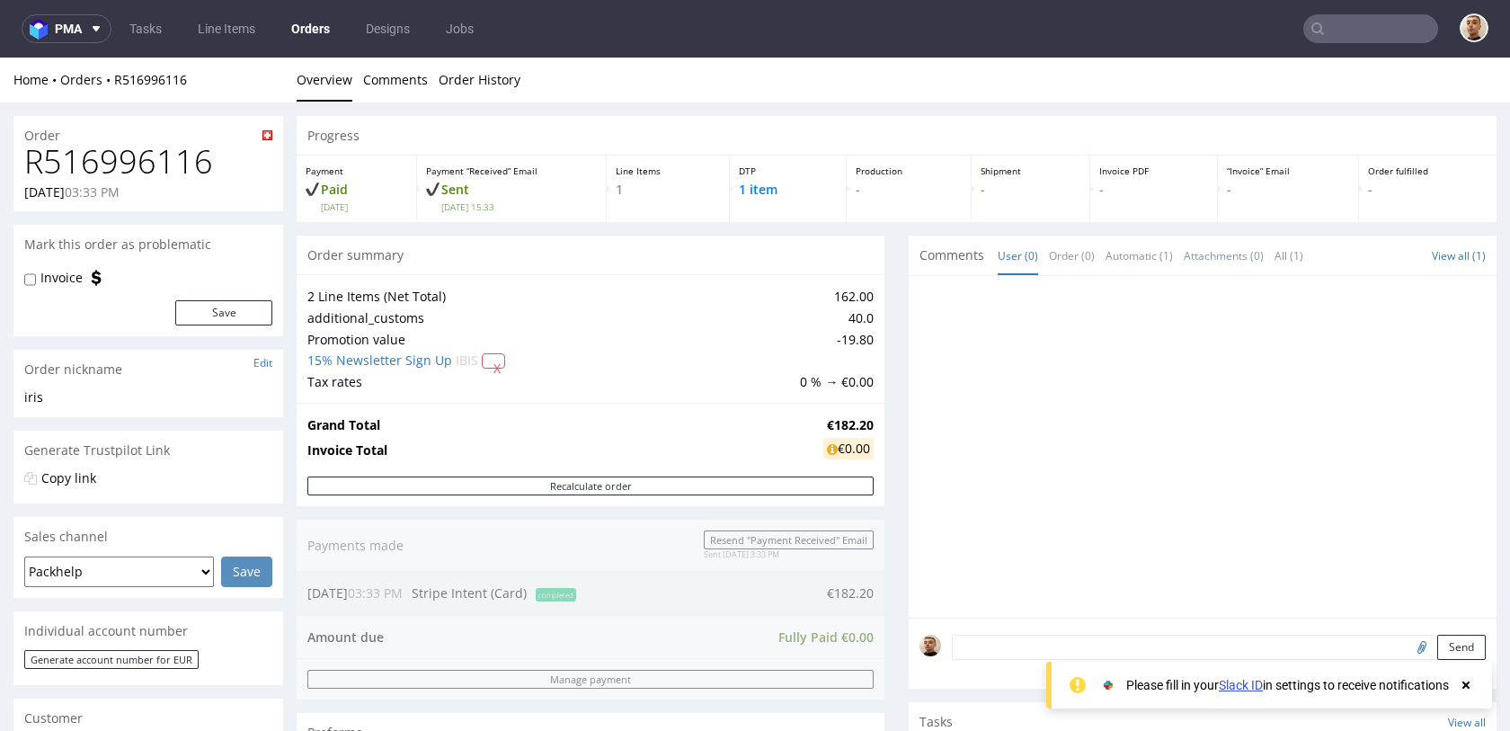
click at [380, 226] on div "Progress Payment Paid Wed 01 Oct Payment “Received” Email Sent Wed 1 Oct 15:33 …" at bounding box center [897, 654] width 1200 height 1077
click at [163, 166] on h1 "R516996116" at bounding box center [148, 162] width 248 height 36
copy h1 "R516996116"
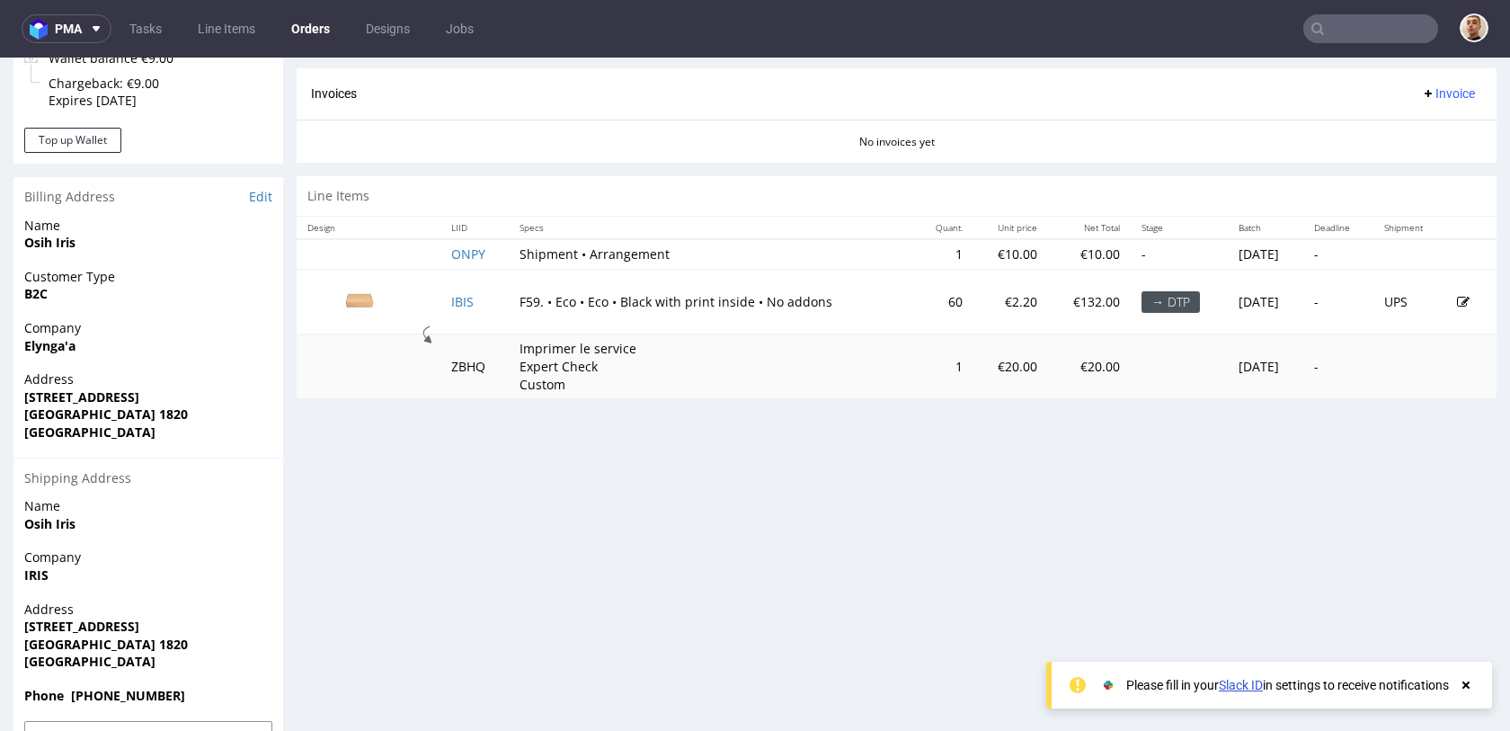
scroll to position [839, 0]
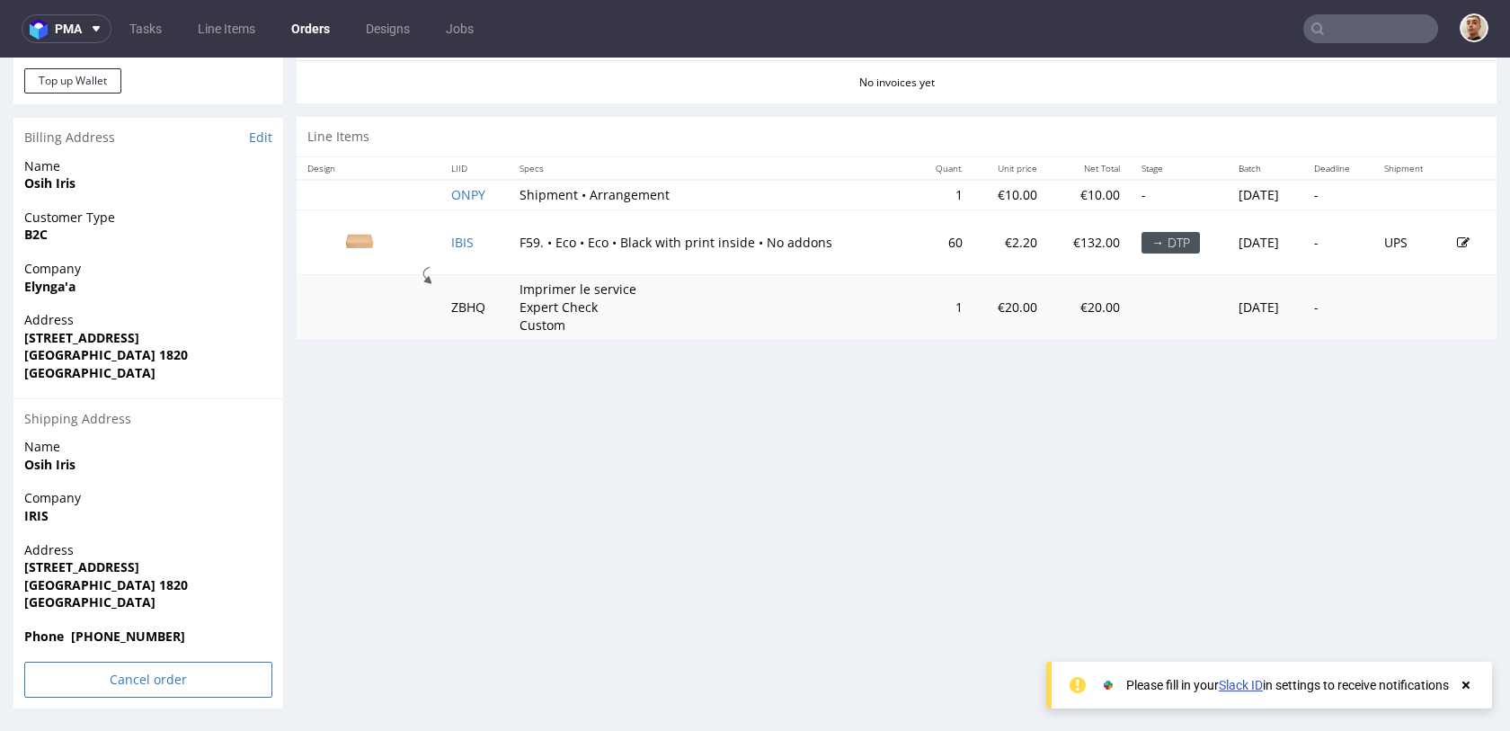
click at [158, 673] on input "Cancel order" at bounding box center [148, 680] width 248 height 36
click at [123, 629] on link "Yes" at bounding box center [120, 629] width 51 height 27
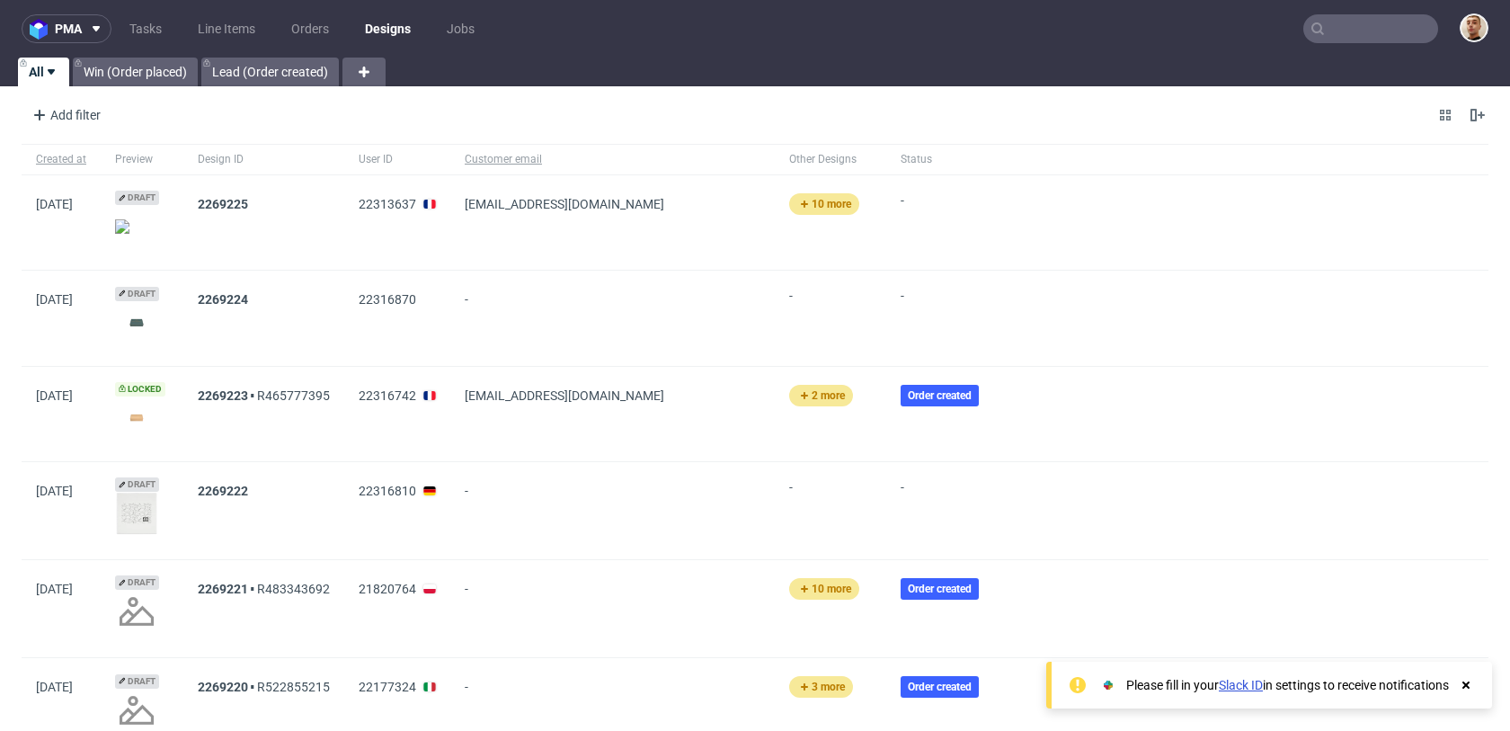
click at [1333, 39] on input "text" at bounding box center [1370, 28] width 135 height 29
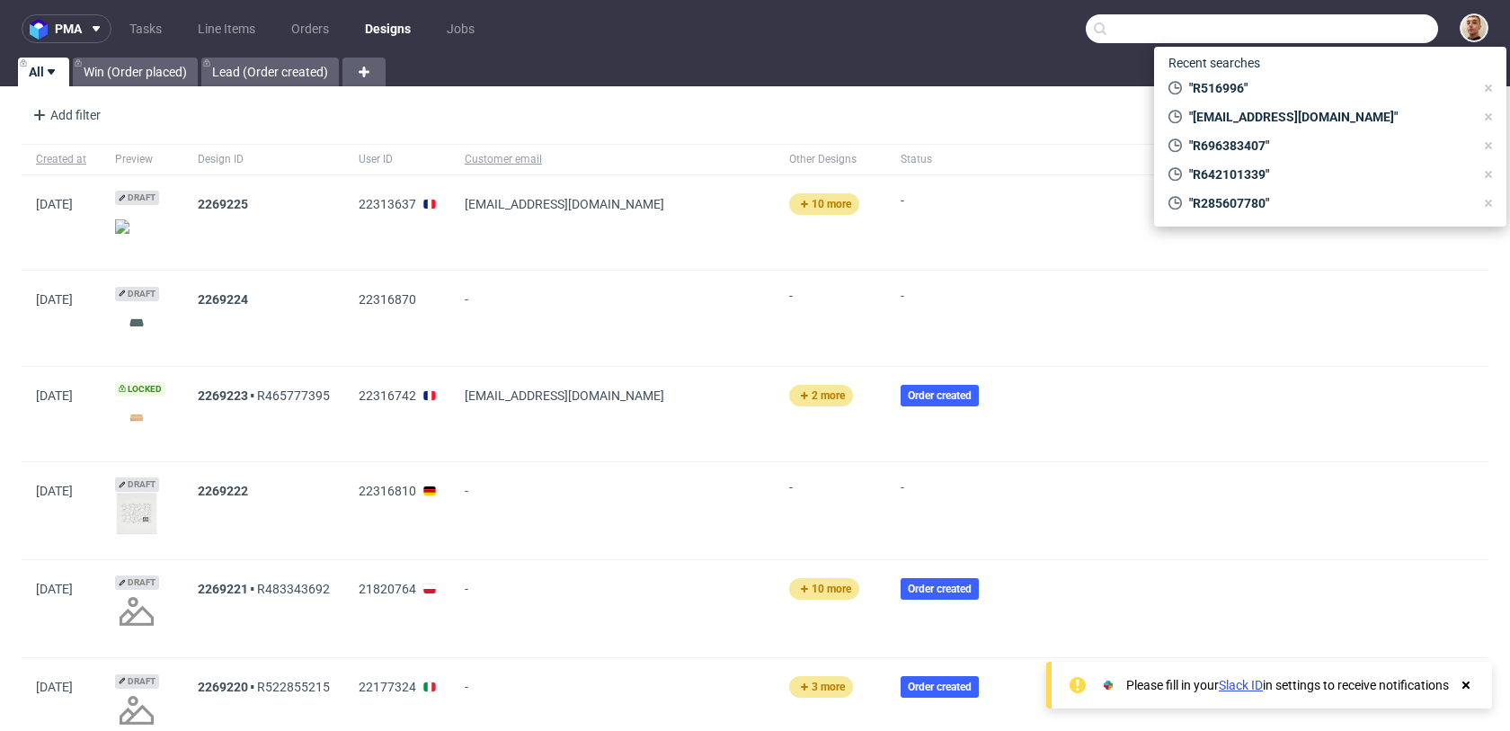
paste input "R516996116"
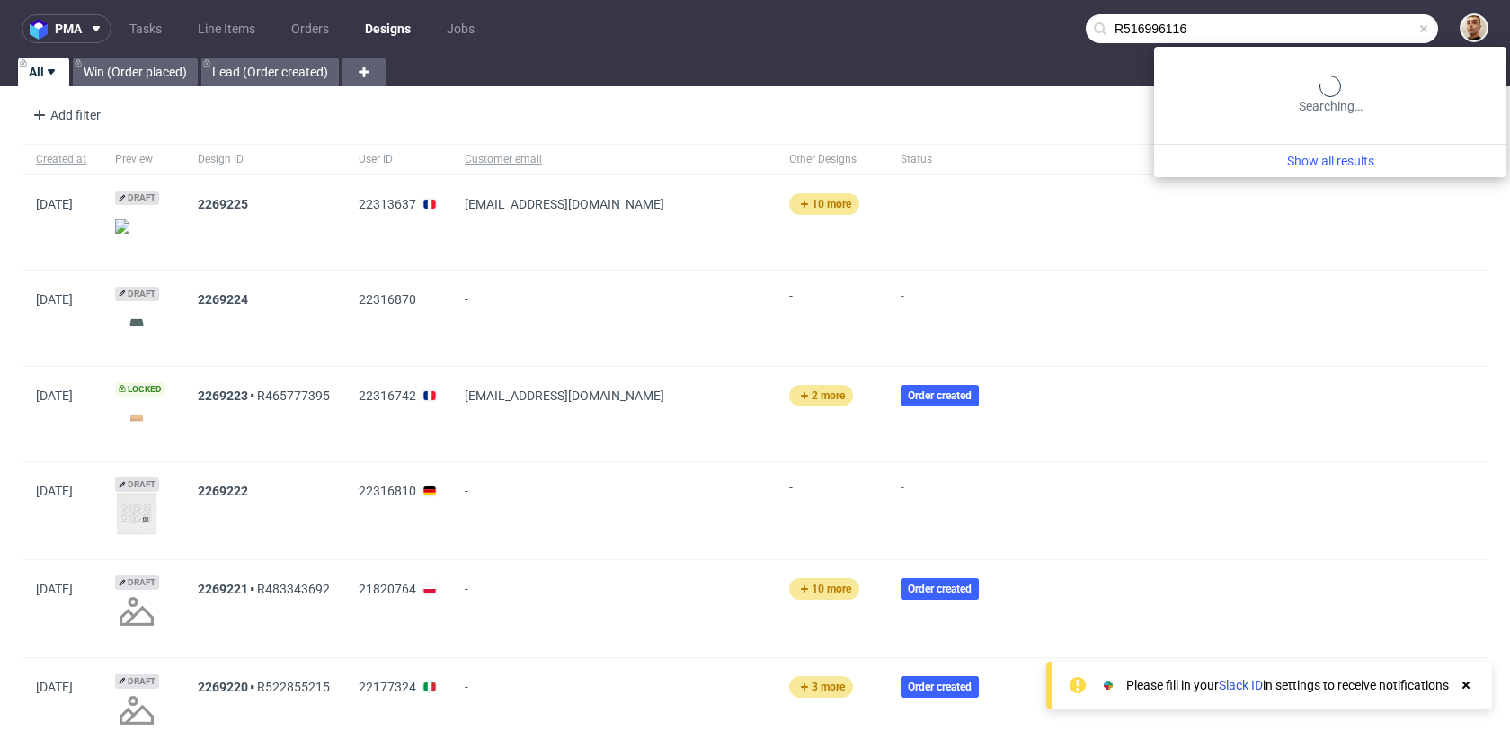
type input "R516996116"
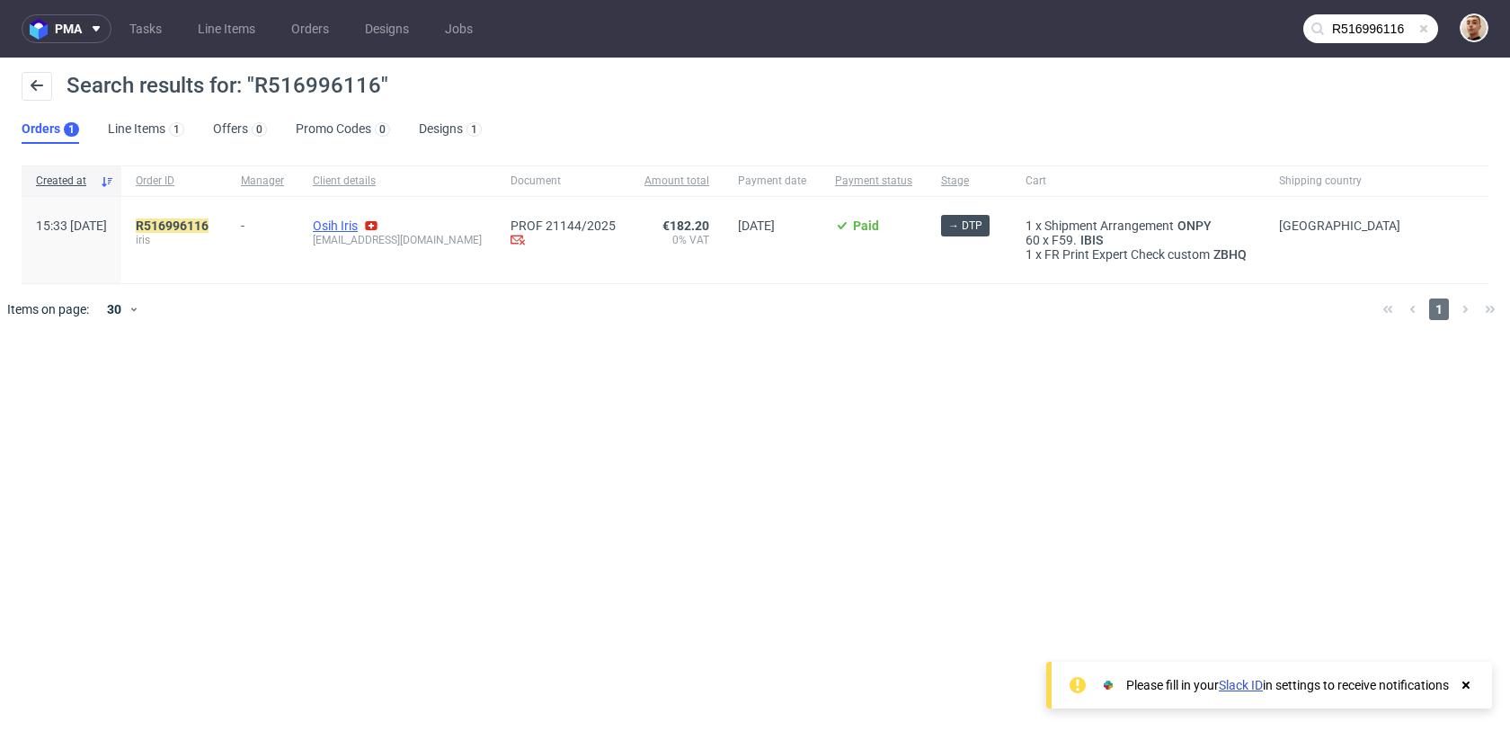
click at [358, 226] on link "Osih Iris" at bounding box center [335, 225] width 45 height 14
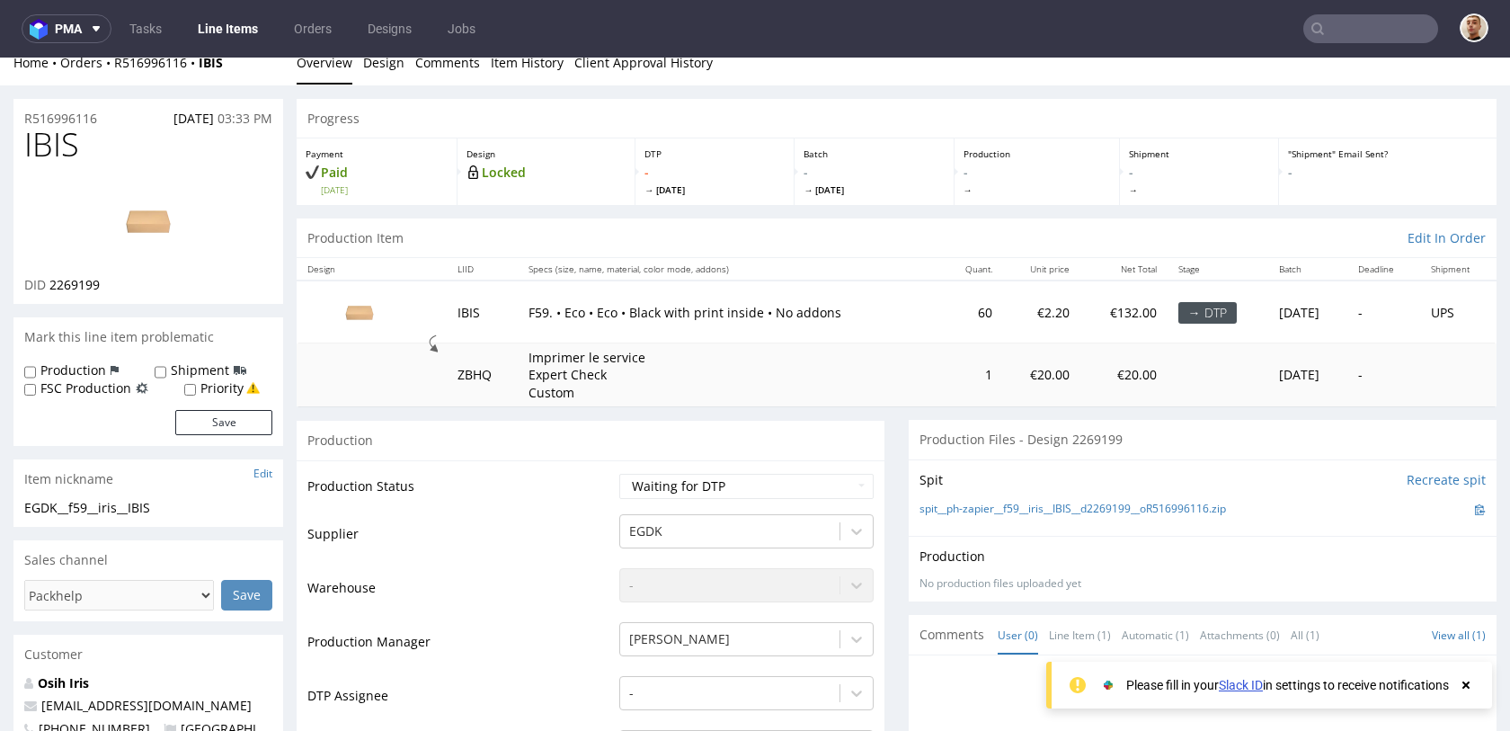
scroll to position [27, 0]
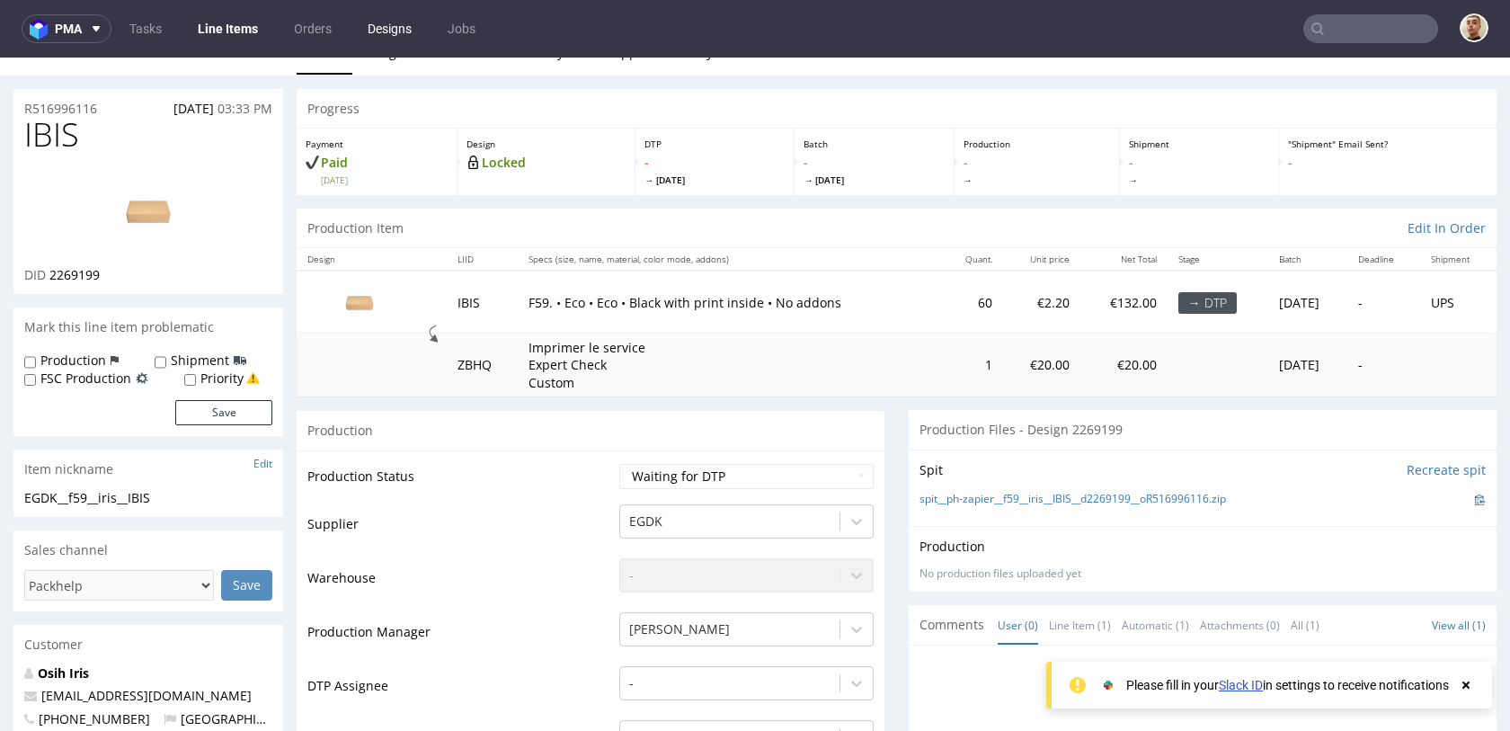
click at [386, 29] on link "Designs" at bounding box center [390, 28] width 66 height 29
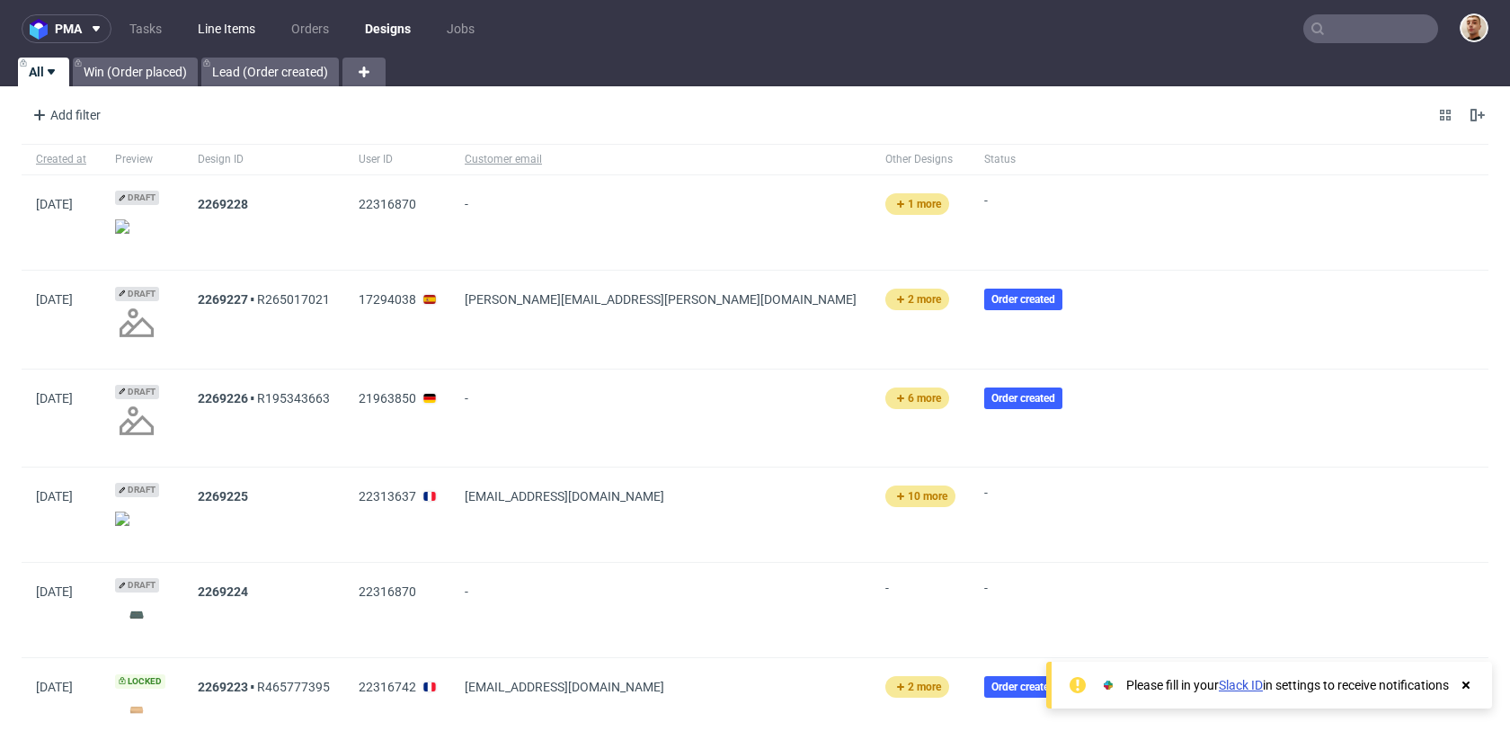
click at [225, 22] on link "Line Items" at bounding box center [226, 28] width 79 height 29
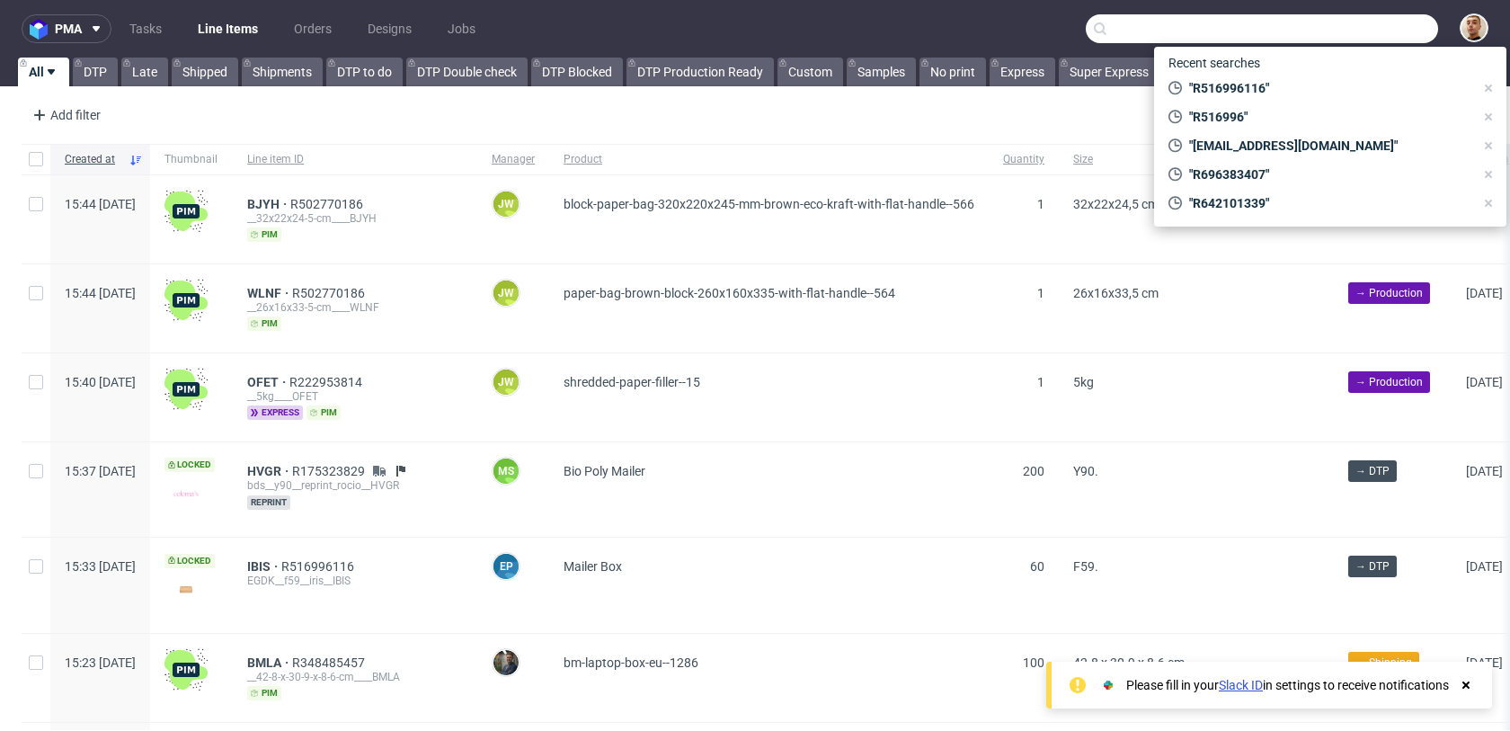
click at [1394, 30] on input "text" at bounding box center [1262, 28] width 352 height 29
paste input "[EMAIL_ADDRESS][DOMAIN_NAME]"
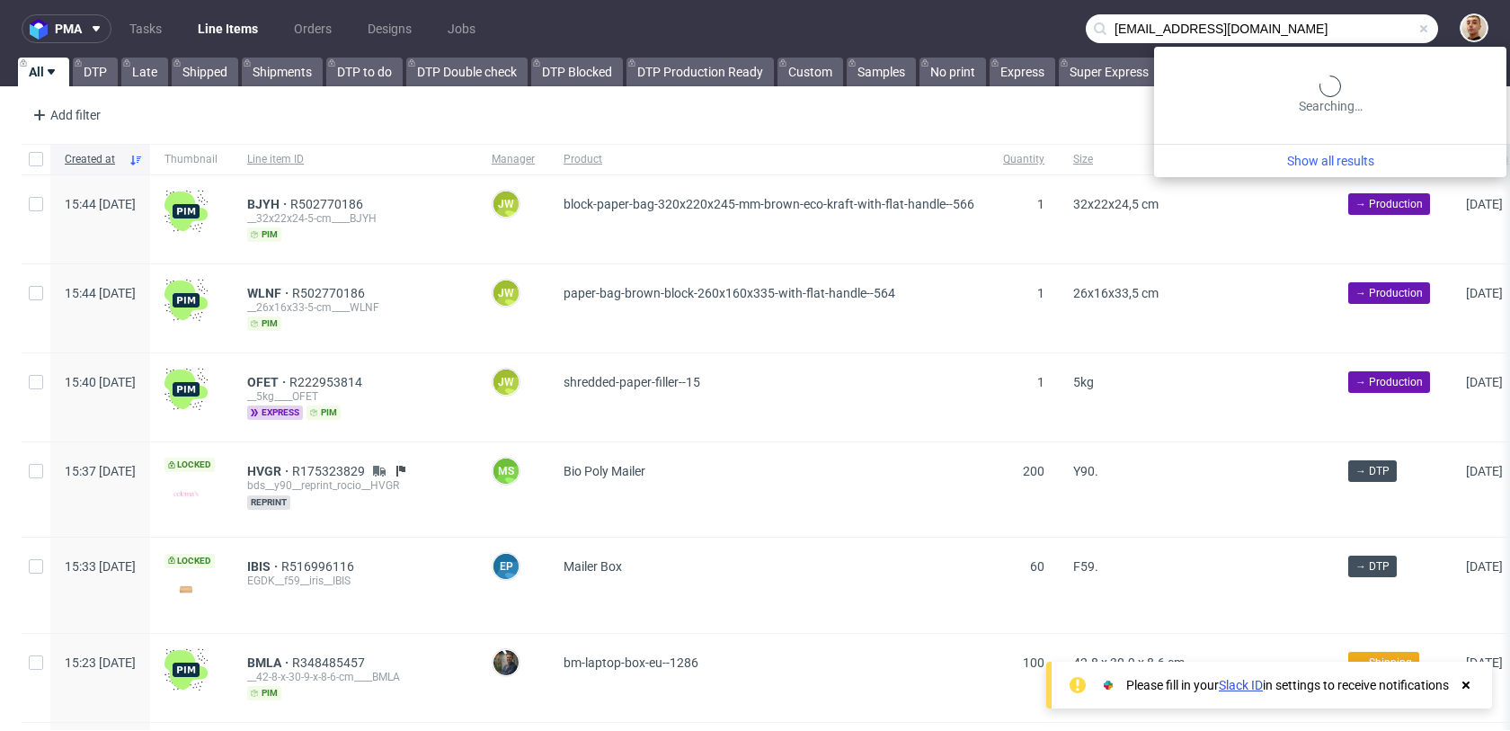
type input "[EMAIL_ADDRESS][DOMAIN_NAME]"
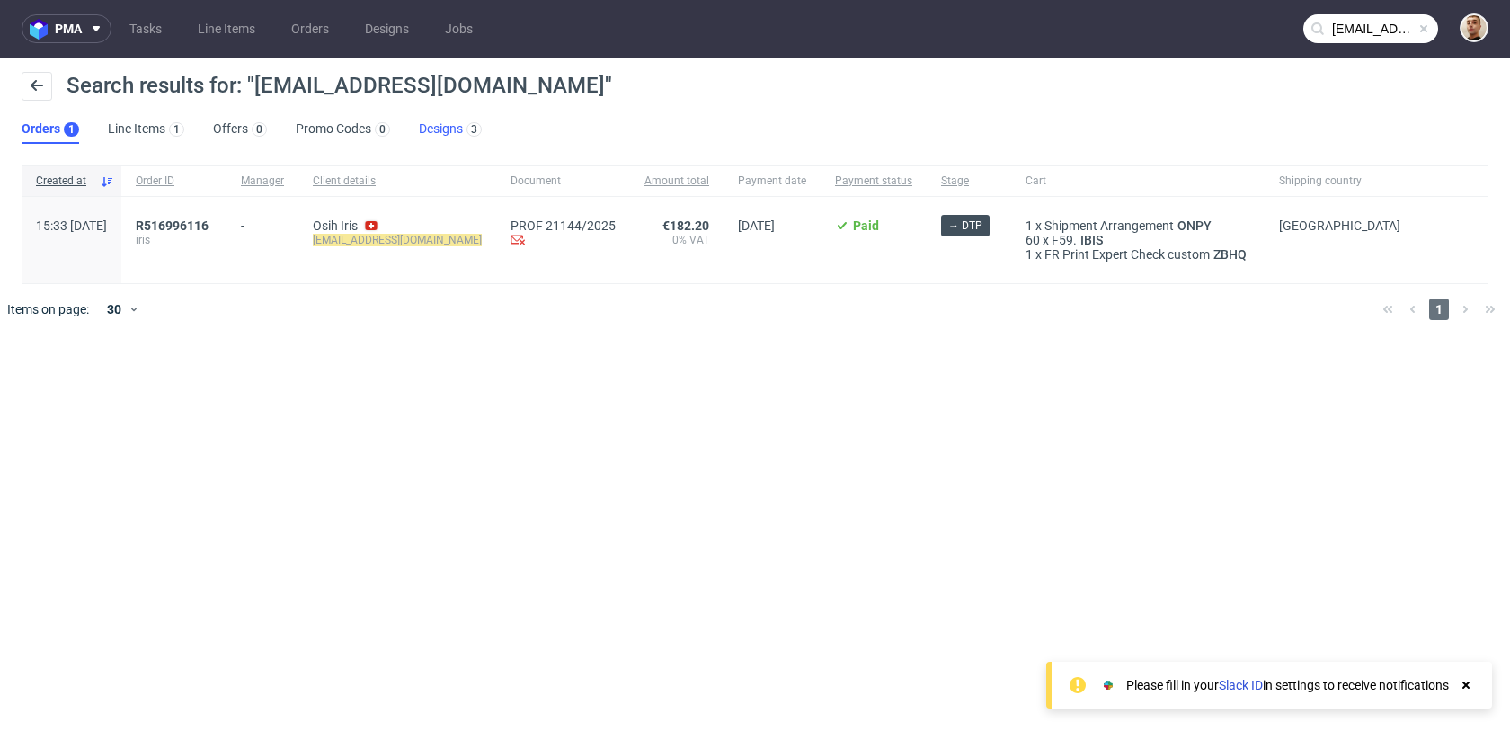
click at [424, 128] on link "Designs 3" at bounding box center [450, 129] width 63 height 29
